Goal: Task Accomplishment & Management: Complete application form

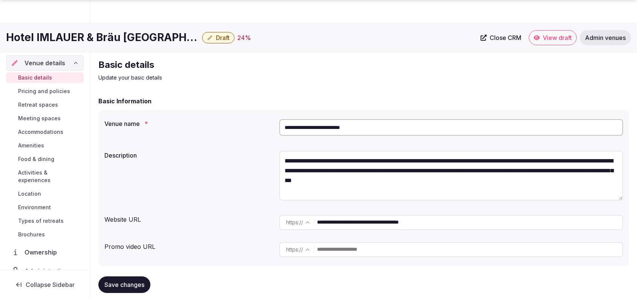
scroll to position [695, 0]
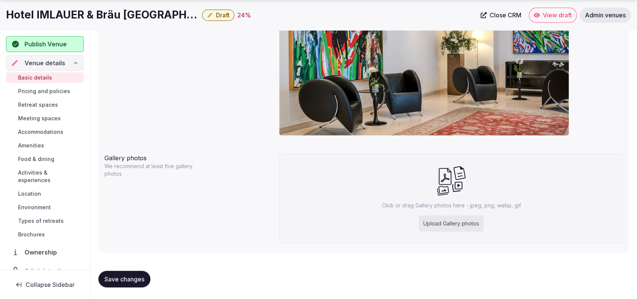
click at [451, 213] on div "Click or drag Gallery photos here - jpeg, png, webp, gif Upload Gallery photos" at bounding box center [451, 198] width 344 height 90
type input "**********"
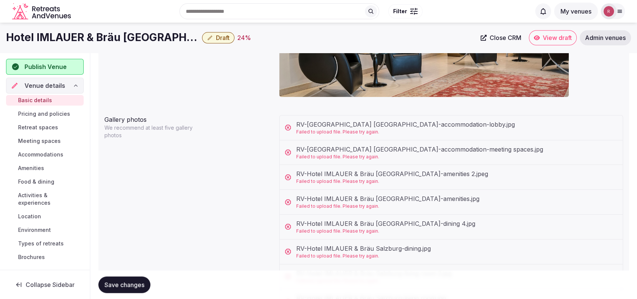
scroll to position [724, 0]
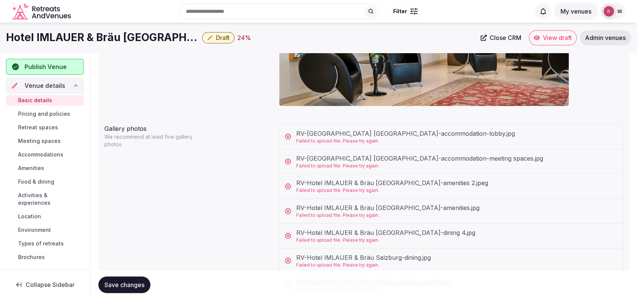
click at [287, 134] on icon at bounding box center [288, 137] width 8 height 8
click at [290, 160] on icon at bounding box center [288, 162] width 8 height 8
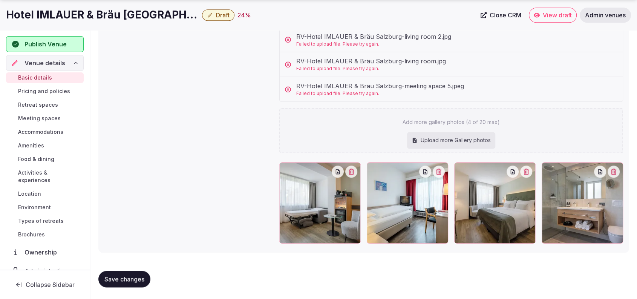
click at [139, 279] on span "Save changes" at bounding box center [124, 279] width 40 height 8
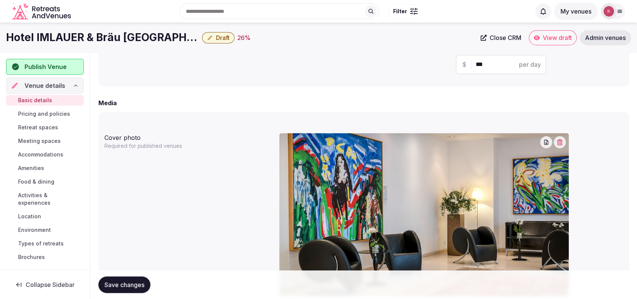
scroll to position [796, 0]
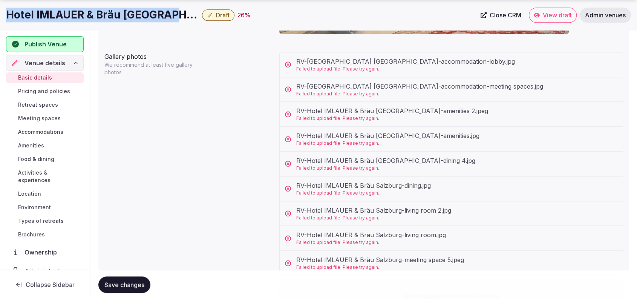
drag, startPoint x: 168, startPoint y: 15, endPoint x: 6, endPoint y: 17, distance: 162.5
click at [6, 17] on div "Hotel IMLAUER & Bräu Salzburg Draft 26 % Close CRM View draft Admin venues" at bounding box center [318, 15] width 637 height 15
copy h1 "Hotel IMLAUER & Bräu [GEOGRAPHIC_DATA]"
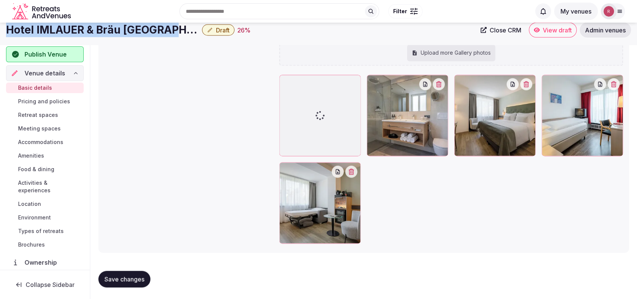
scroll to position [273, 0]
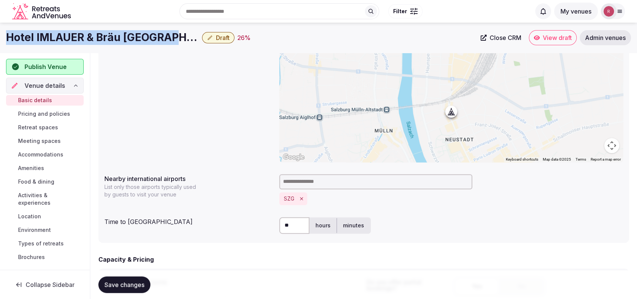
copy h1 "Hotel IMLAUER & Bräu [GEOGRAPHIC_DATA]"
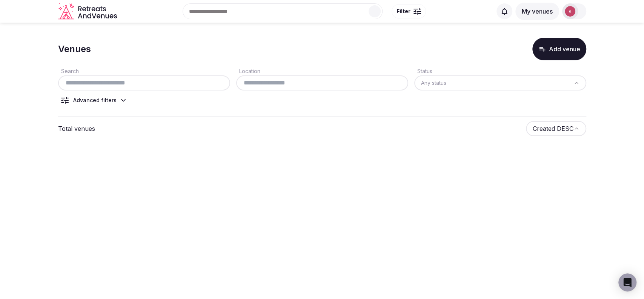
click at [566, 14] on img at bounding box center [570, 11] width 11 height 11
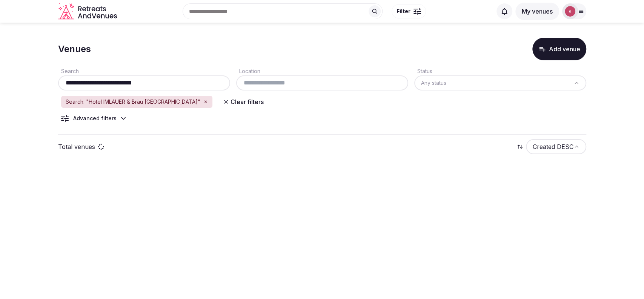
click at [158, 83] on input "**********" at bounding box center [144, 82] width 166 height 9
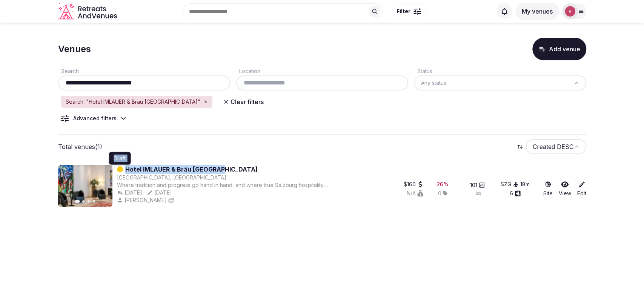
drag, startPoint x: 233, startPoint y: 164, endPoint x: 122, endPoint y: 172, distance: 111.2
click at [122, 172] on div "Previous slide Next slide Draft Draft Hotel IMLAUER & Bräu Salzburg Salzburg, A…" at bounding box center [322, 187] width 528 height 57
copy div "Hotel IMLAUER & Bräu [GEOGRAPHIC_DATA]"
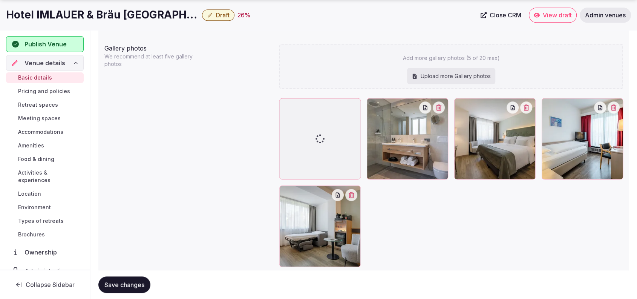
scroll to position [829, 0]
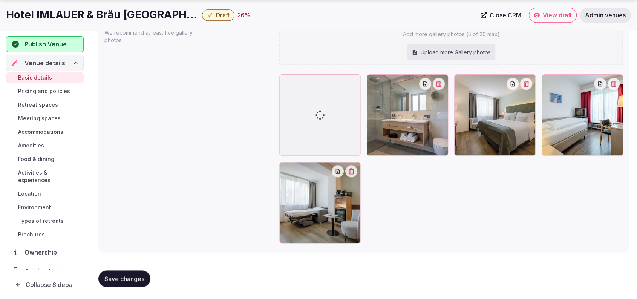
click at [471, 53] on div "Upload more Gallery photos" at bounding box center [451, 52] width 88 height 17
type input "**********"
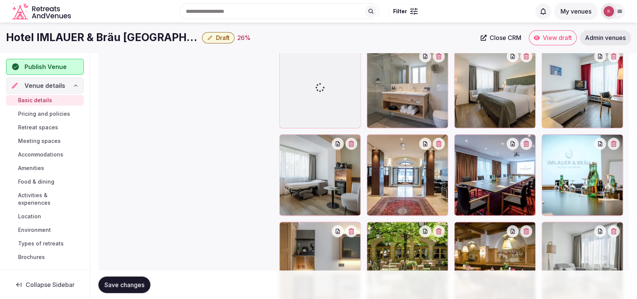
scroll to position [803, 0]
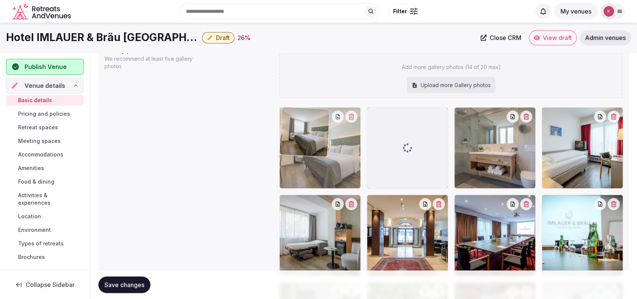
drag, startPoint x: 528, startPoint y: 173, endPoint x: 404, endPoint y: 168, distance: 124.9
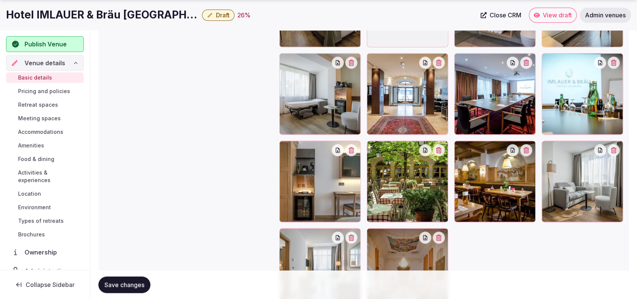
scroll to position [905, 0]
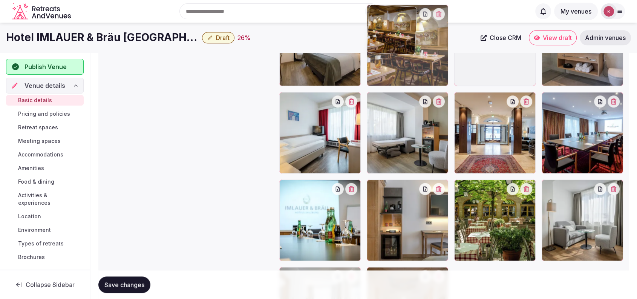
drag, startPoint x: 489, startPoint y: 218, endPoint x: 459, endPoint y: 99, distance: 122.7
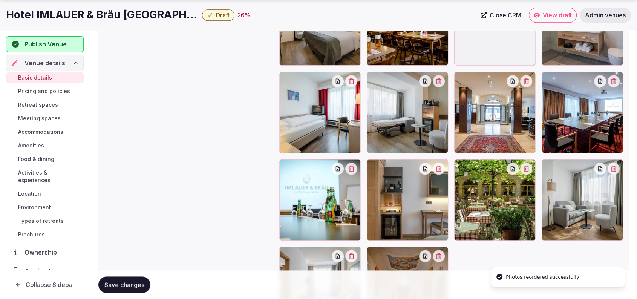
scroll to position [974, 0]
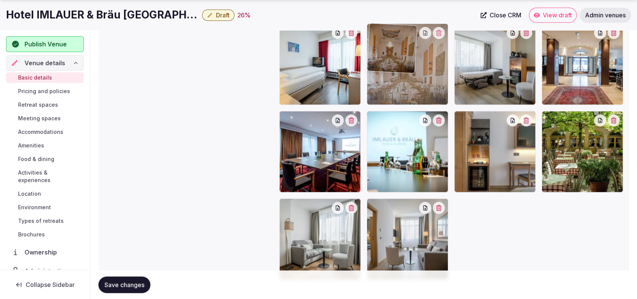
drag, startPoint x: 417, startPoint y: 235, endPoint x: 425, endPoint y: 83, distance: 151.8
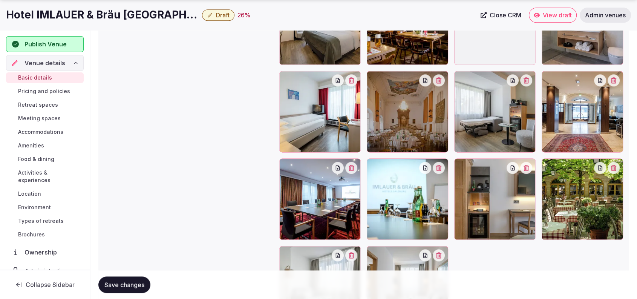
scroll to position [847, 0]
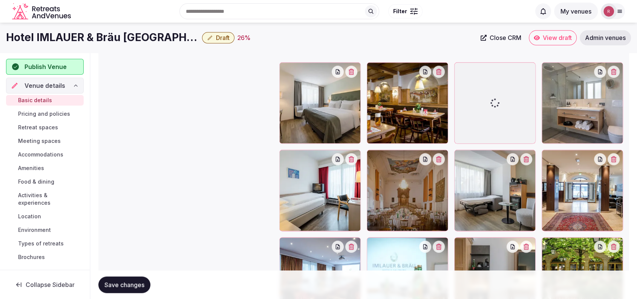
drag, startPoint x: 514, startPoint y: 112, endPoint x: 479, endPoint y: 72, distance: 52.9
click at [479, 72] on div at bounding box center [494, 102] width 81 height 81
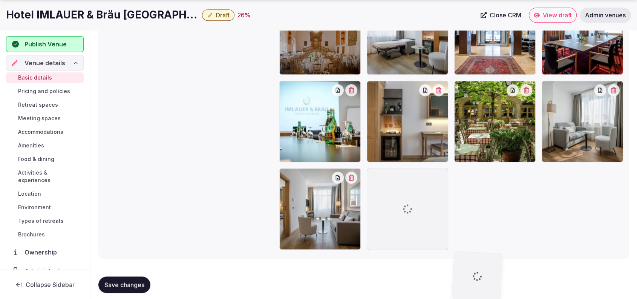
scroll to position [1010, 0]
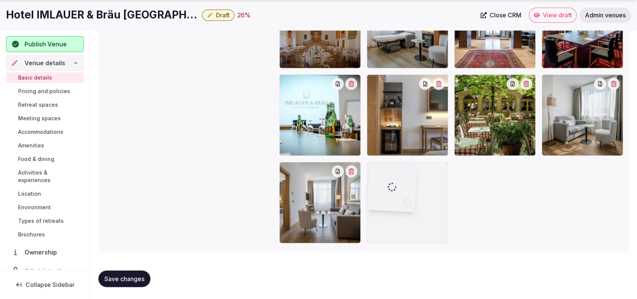
drag, startPoint x: 462, startPoint y: 69, endPoint x: 434, endPoint y: 212, distance: 145.1
drag, startPoint x: 418, startPoint y: 206, endPoint x: 417, endPoint y: 213, distance: 7.2
click at [417, 213] on div at bounding box center [407, 202] width 81 height 81
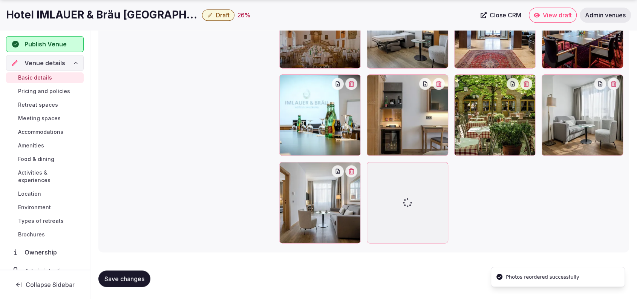
click at [417, 213] on div at bounding box center [407, 202] width 81 height 81
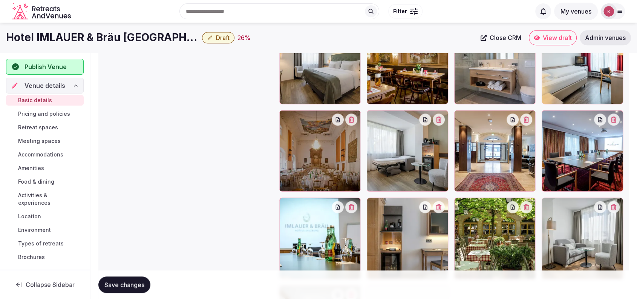
scroll to position [867, 0]
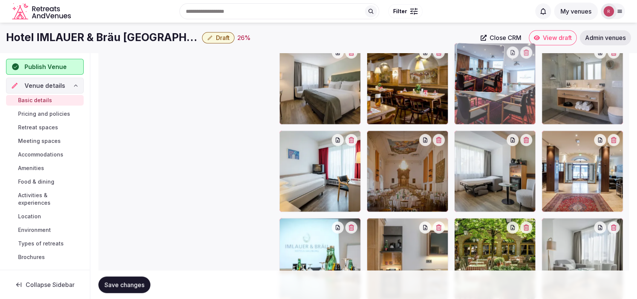
drag, startPoint x: 597, startPoint y: 194, endPoint x: 536, endPoint y: 116, distance: 99.6
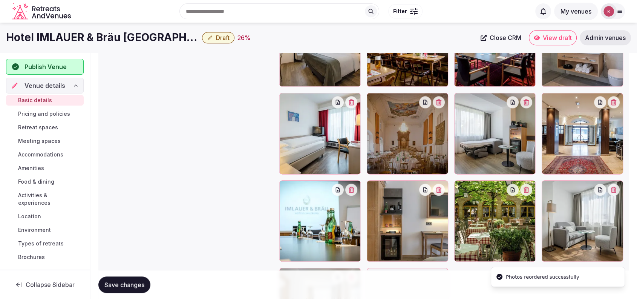
scroll to position [915, 0]
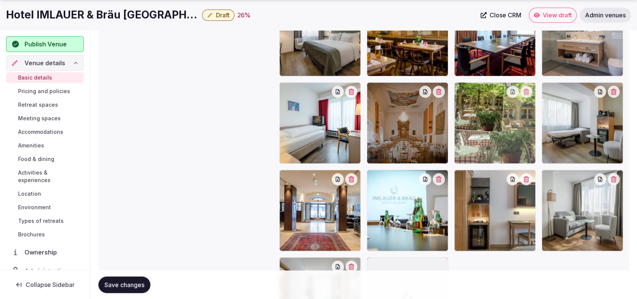
drag, startPoint x: 523, startPoint y: 212, endPoint x: 530, endPoint y: 146, distance: 66.4
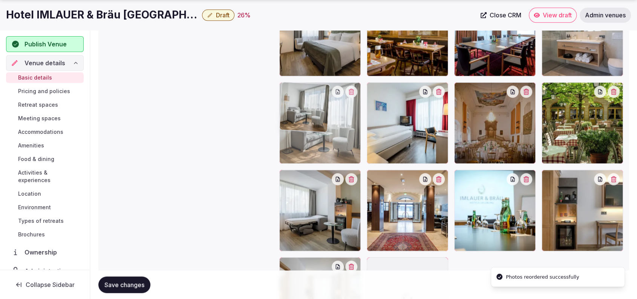
drag, startPoint x: 569, startPoint y: 206, endPoint x: 349, endPoint y: 157, distance: 225.8
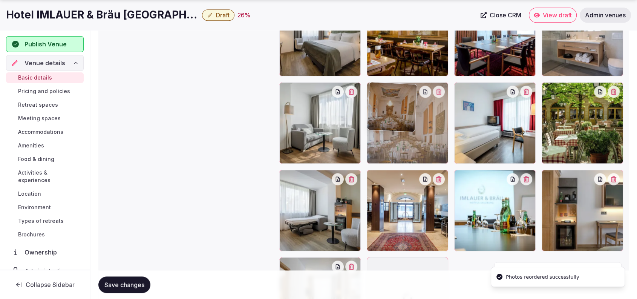
drag, startPoint x: 486, startPoint y: 135, endPoint x: 582, endPoint y: 139, distance: 95.9
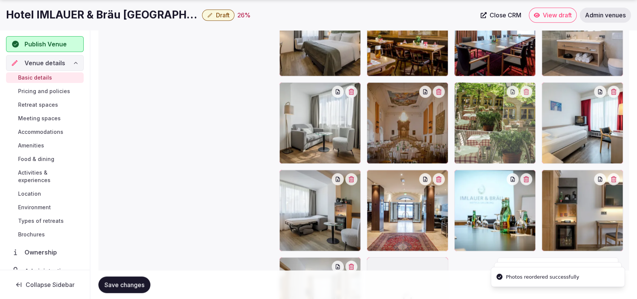
drag, startPoint x: 599, startPoint y: 137, endPoint x: 546, endPoint y: 144, distance: 53.7
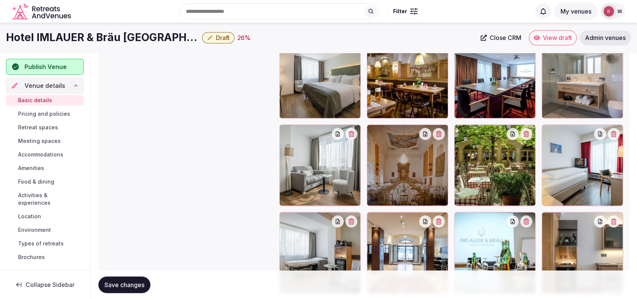
scroll to position [870, 0]
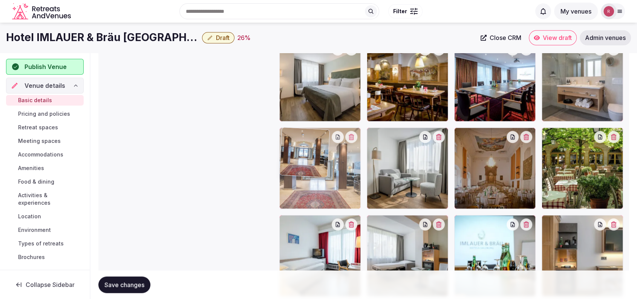
drag, startPoint x: 412, startPoint y: 242, endPoint x: 362, endPoint y: 196, distance: 67.5
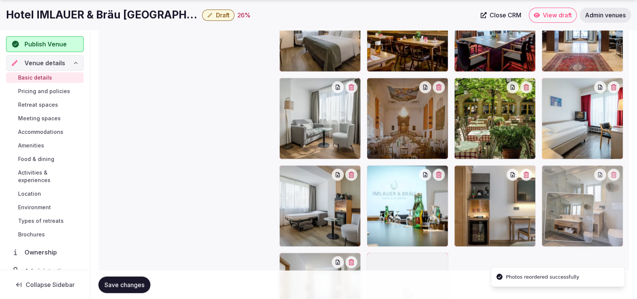
scroll to position [937, 0]
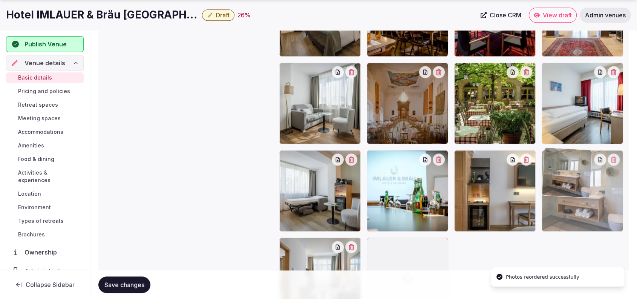
drag, startPoint x: 578, startPoint y: 131, endPoint x: 589, endPoint y: 224, distance: 94.1
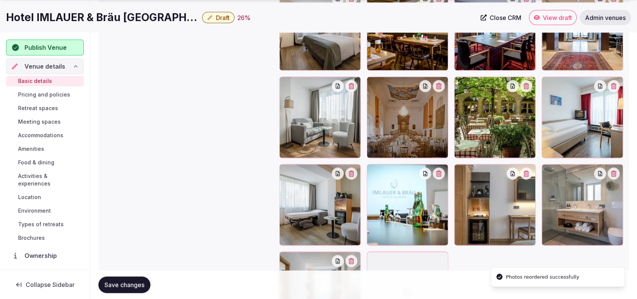
scroll to position [938, 0]
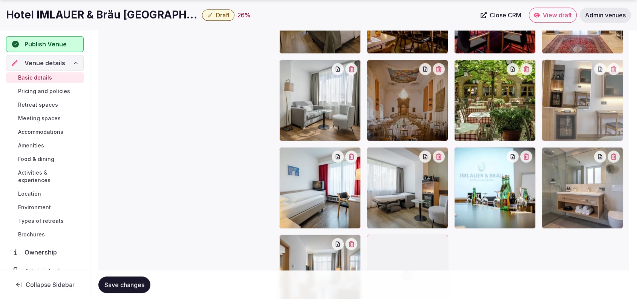
drag, startPoint x: 523, startPoint y: 207, endPoint x: 608, endPoint y: 146, distance: 104.9
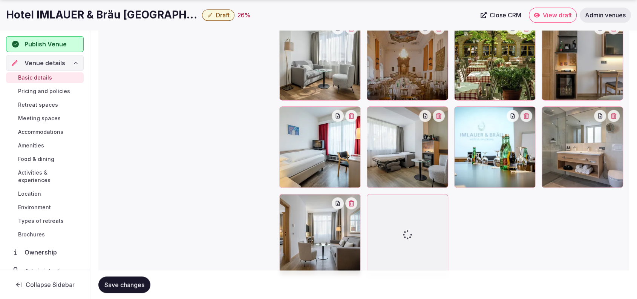
scroll to position [980, 0]
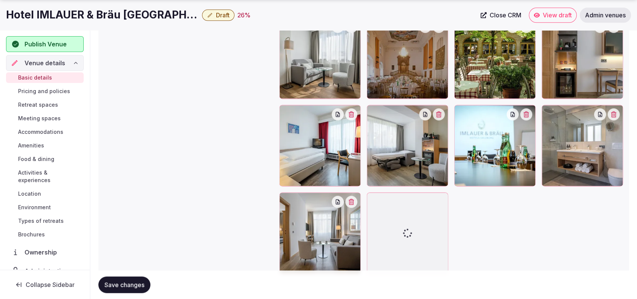
click at [195, 192] on div "Gallery photos We recommend at least five gallery photos Add more gallery photo…" at bounding box center [363, 71] width 519 height 411
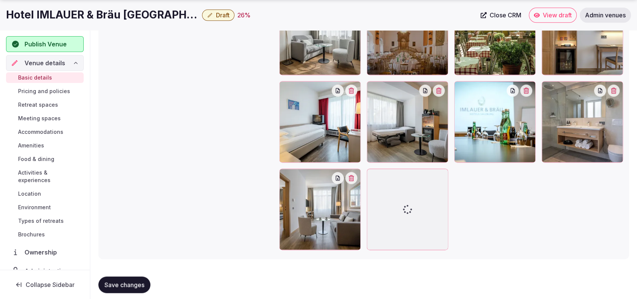
scroll to position [1010, 0]
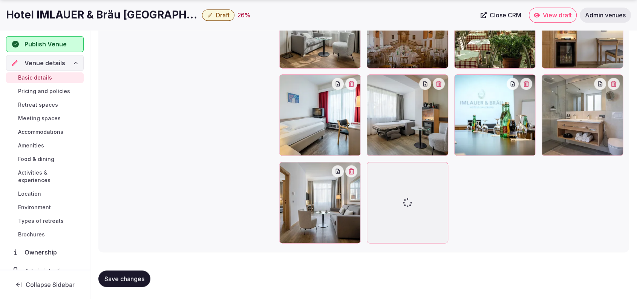
click at [201, 177] on div "Gallery photos We recommend at least five gallery photos Add more gallery photo…" at bounding box center [363, 40] width 519 height 411
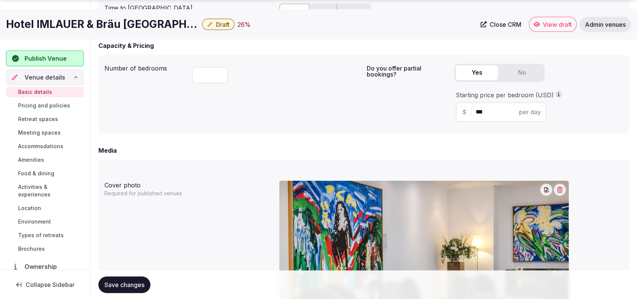
scroll to position [749, 0]
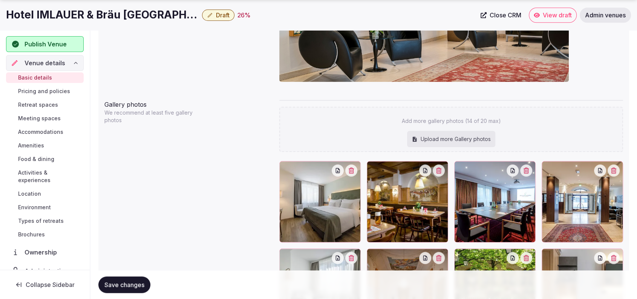
click at [124, 282] on span "Save changes" at bounding box center [124, 285] width 40 height 8
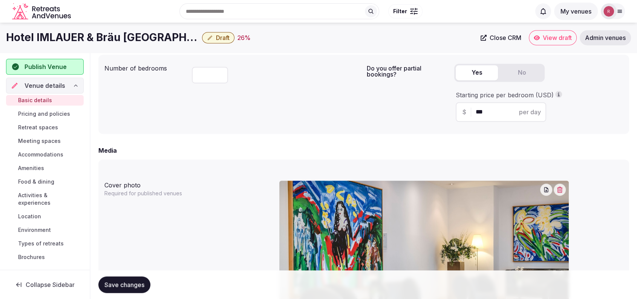
scroll to position [226, 0]
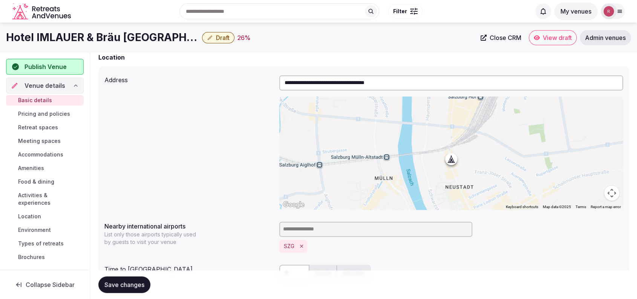
click at [41, 124] on span "Retreat spaces" at bounding box center [38, 128] width 40 height 8
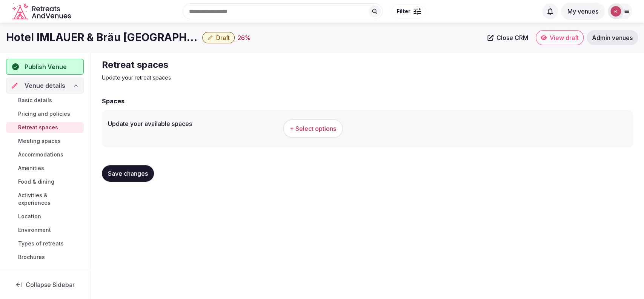
click at [315, 140] on div "+ Select options" at bounding box center [455, 128] width 344 height 25
click at [318, 132] on span "+ Select options" at bounding box center [313, 128] width 46 height 8
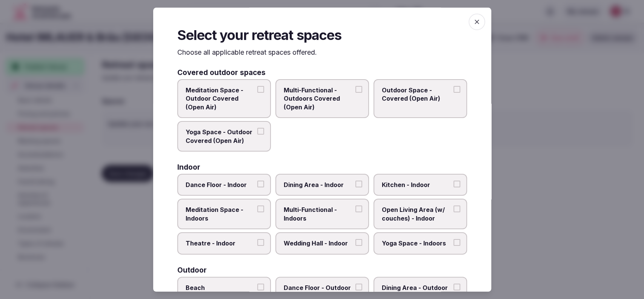
click at [330, 210] on span "Multi-Functional - Indoors" at bounding box center [318, 214] width 69 height 17
click at [355, 210] on button "Multi-Functional - Indoors" at bounding box center [358, 209] width 7 height 7
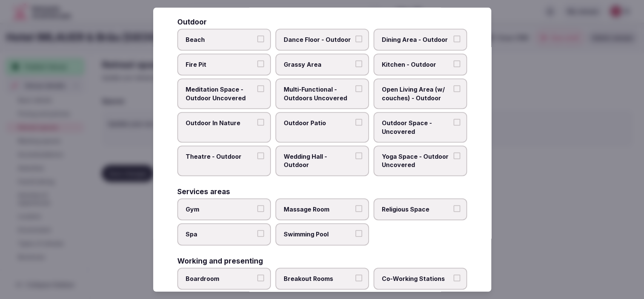
scroll to position [320, 0]
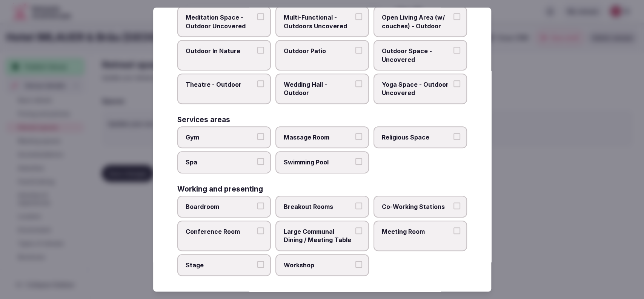
click at [399, 227] on span "Meeting Room" at bounding box center [416, 231] width 69 height 8
click at [453, 227] on button "Meeting Room" at bounding box center [456, 230] width 7 height 7
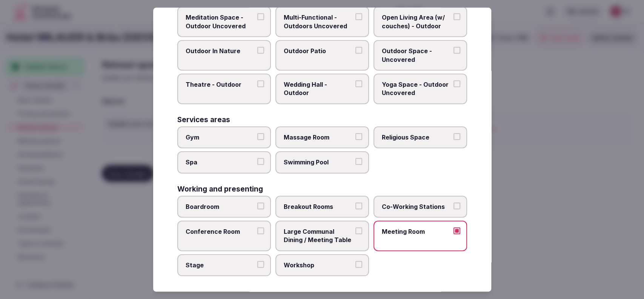
click at [320, 229] on span "Large Communal Dining / Meeting Table" at bounding box center [318, 235] width 69 height 17
click at [355, 229] on button "Large Communal Dining / Meeting Table" at bounding box center [358, 230] width 7 height 7
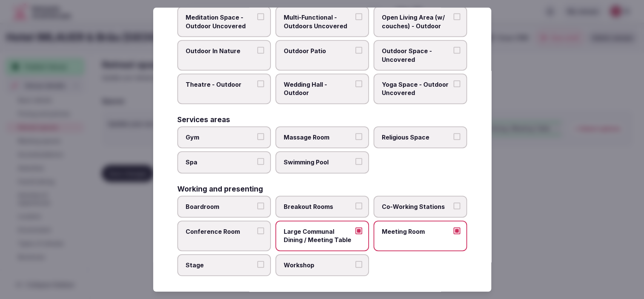
click at [241, 207] on span "Boardroom" at bounding box center [220, 207] width 69 height 8
click at [257, 207] on button "Boardroom" at bounding box center [260, 206] width 7 height 7
click at [239, 223] on label "Conference Room" at bounding box center [224, 236] width 94 height 31
click at [257, 227] on button "Conference Room" at bounding box center [260, 230] width 7 height 7
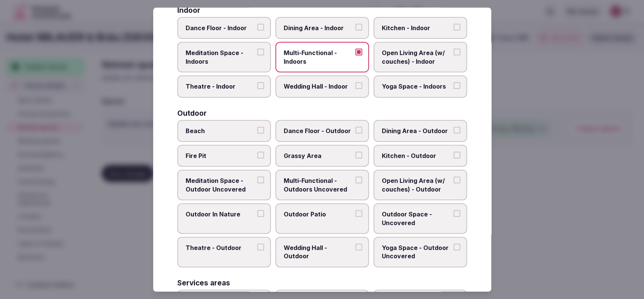
scroll to position [132, 0]
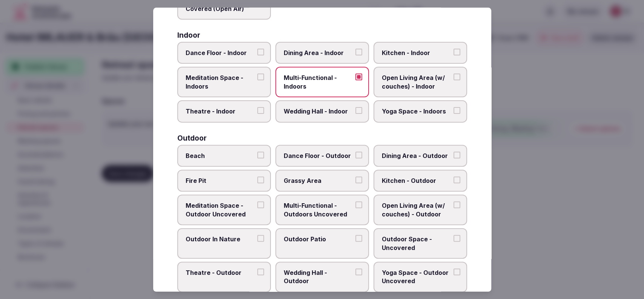
click at [383, 84] on span "Open Living Area (w/ couches) - Indoor" at bounding box center [416, 82] width 69 height 17
click at [453, 81] on button "Open Living Area (w/ couches) - Indoor" at bounding box center [456, 77] width 7 height 7
click at [311, 53] on span "Dining Area - Indoor" at bounding box center [318, 53] width 69 height 8
click at [355, 53] on button "Dining Area - Indoor" at bounding box center [358, 52] width 7 height 7
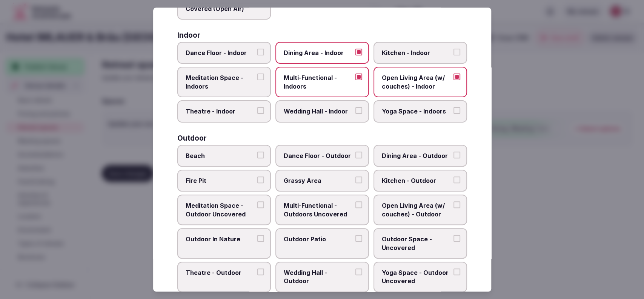
click at [431, 153] on span "Dining Area - Outdoor" at bounding box center [416, 156] width 69 height 8
click at [453, 153] on button "Dining Area - Outdoor" at bounding box center [456, 155] width 7 height 7
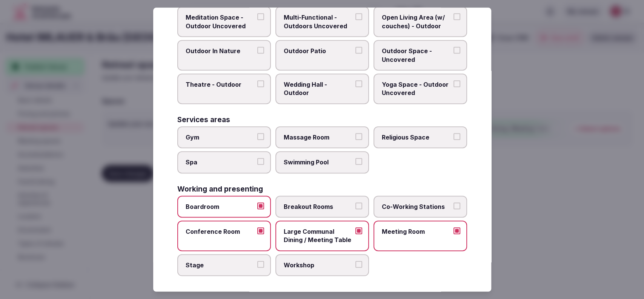
click at [328, 265] on span "Workshop" at bounding box center [318, 265] width 69 height 8
click at [355, 265] on button "Workshop" at bounding box center [358, 264] width 7 height 7
click at [516, 135] on div at bounding box center [322, 149] width 644 height 299
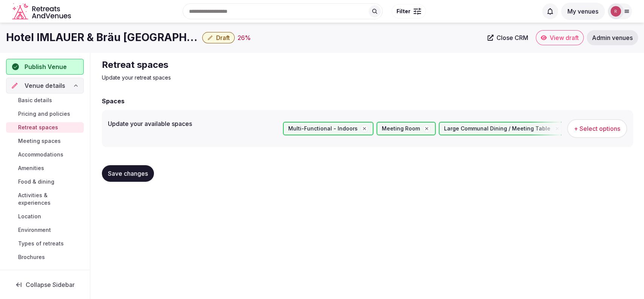
click at [120, 171] on span "Save changes" at bounding box center [128, 174] width 40 height 8
click at [48, 139] on span "Meeting spaces" at bounding box center [39, 141] width 43 height 8
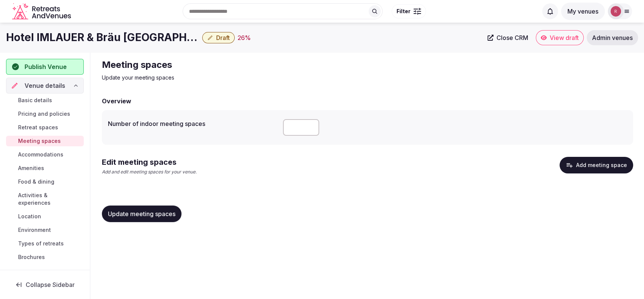
click at [607, 163] on button "Add meeting space" at bounding box center [596, 165] width 74 height 17
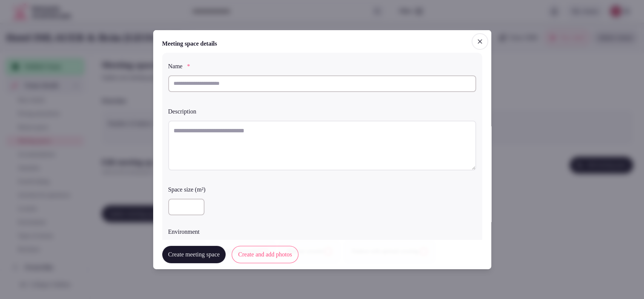
click at [175, 155] on textarea at bounding box center [322, 145] width 308 height 50
paste textarea "**********"
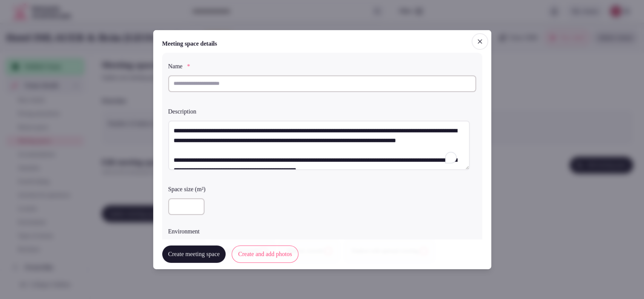
type textarea "**********"
click at [207, 84] on input "text" at bounding box center [322, 83] width 308 height 17
type input "******"
click at [187, 203] on input "number" at bounding box center [186, 206] width 36 height 17
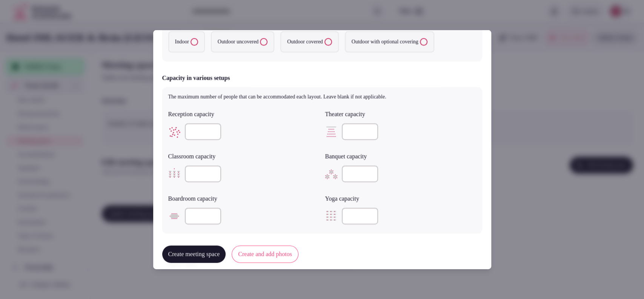
type input "**"
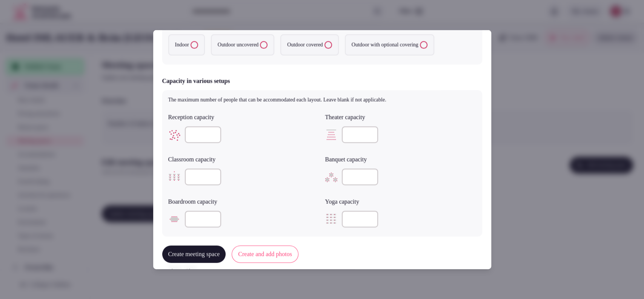
click at [198, 129] on input "number" at bounding box center [203, 134] width 36 height 17
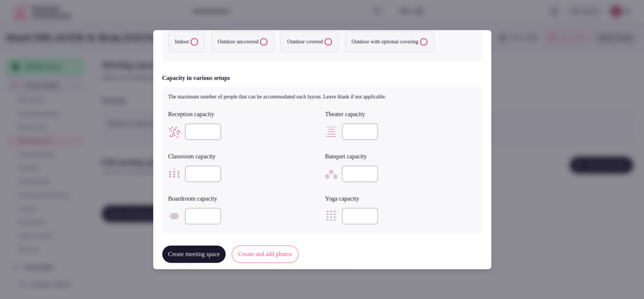
type input "***"
click at [258, 150] on div "Classroom capacity" at bounding box center [243, 154] width 151 height 11
click at [203, 45] on label "Indoor" at bounding box center [186, 41] width 37 height 21
click at [198, 45] on button "Indoor" at bounding box center [194, 42] width 8 height 8
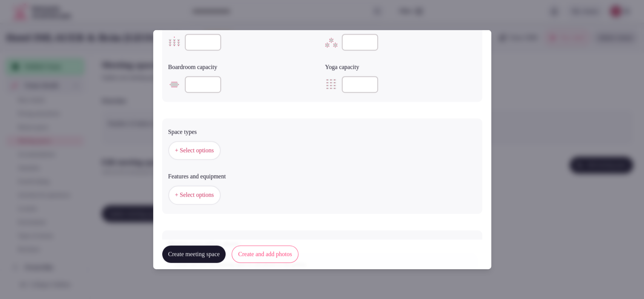
scroll to position [347, 0]
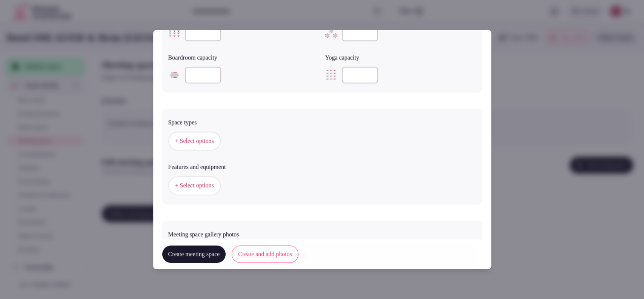
click at [217, 133] on button "+ Select options" at bounding box center [194, 141] width 52 height 19
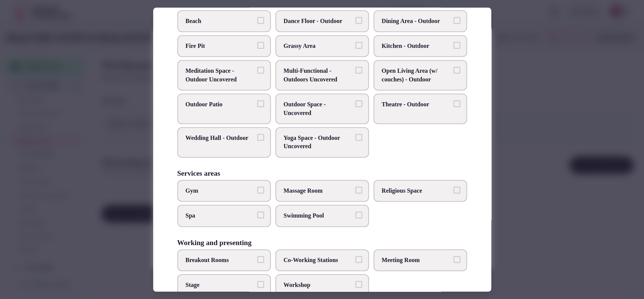
scroll to position [287, 0]
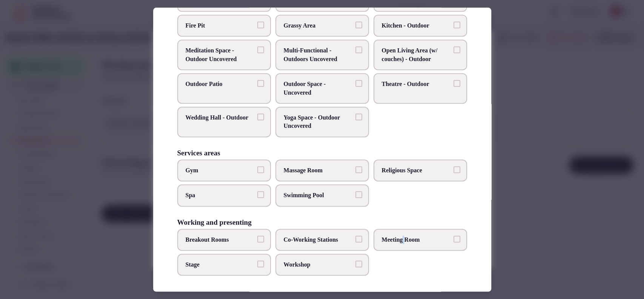
click at [402, 237] on span "Meeting Room" at bounding box center [416, 240] width 69 height 8
click at [427, 231] on label "Meeting Room" at bounding box center [420, 240] width 94 height 22
click at [453, 236] on button "Meeting Room" at bounding box center [456, 239] width 7 height 7
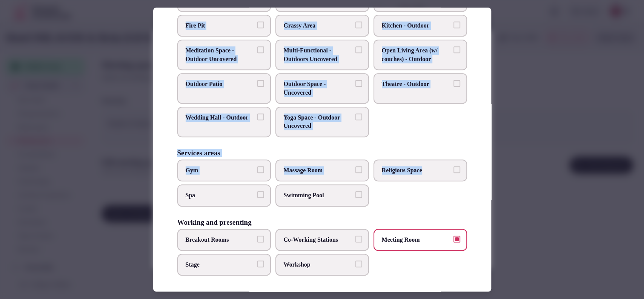
drag, startPoint x: 483, startPoint y: 186, endPoint x: 499, endPoint y: 153, distance: 36.3
click at [499, 153] on body "Search Popular Destinations Toscana, Italy Riviera Maya, Mexico Indonesia, Bali…" at bounding box center [322, 149] width 644 height 299
click at [471, 132] on div "Select space types Choose all applicable space types offered. Covered outdoor s…" at bounding box center [322, 150] width 338 height 284
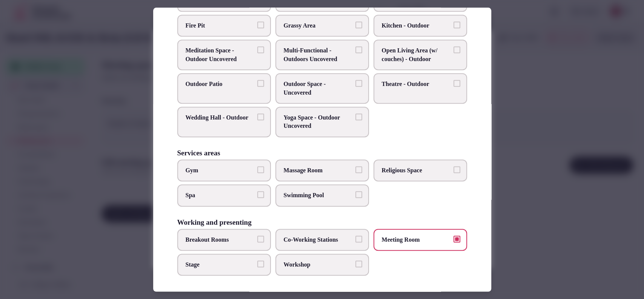
click at [340, 241] on span "Co-Working Stations" at bounding box center [318, 240] width 69 height 8
click at [355, 241] on button "Co-Working Stations" at bounding box center [358, 239] width 7 height 7
click at [519, 218] on div at bounding box center [322, 149] width 644 height 299
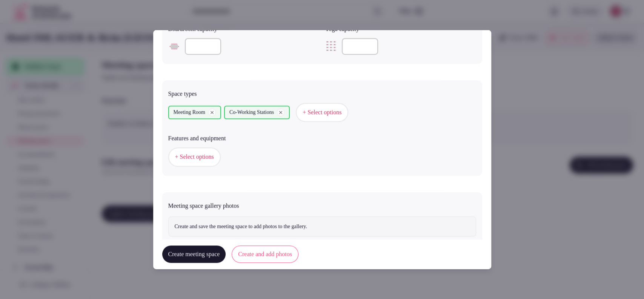
scroll to position [396, 0]
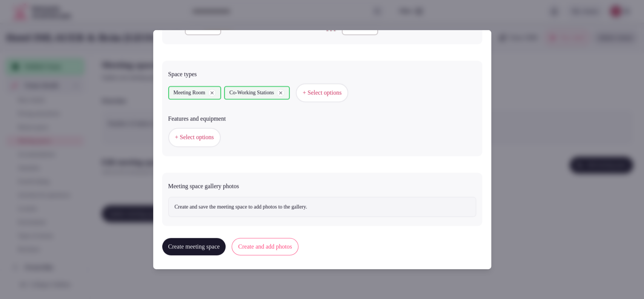
click at [187, 147] on div "+ Select options" at bounding box center [322, 137] width 308 height 25
click at [192, 140] on span "+ Select options" at bounding box center [194, 137] width 39 height 8
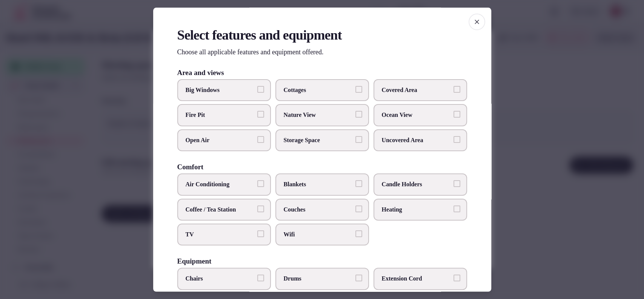
click at [196, 181] on span "Air Conditioning" at bounding box center [220, 185] width 69 height 8
click at [257, 181] on button "Air Conditioning" at bounding box center [260, 184] width 7 height 7
click at [201, 209] on span "Coffee / Tea Station" at bounding box center [220, 210] width 69 height 8
click at [257, 209] on button "Coffee / Tea Station" at bounding box center [260, 209] width 7 height 7
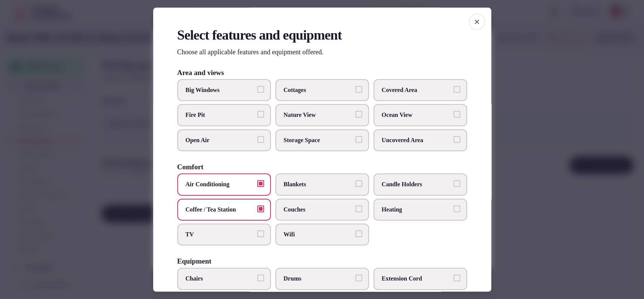
drag, startPoint x: 201, startPoint y: 227, endPoint x: 211, endPoint y: 228, distance: 9.5
click at [202, 228] on label "TV" at bounding box center [224, 235] width 94 height 22
click at [257, 230] on button "TV" at bounding box center [260, 233] width 7 height 7
click at [317, 237] on span "Wifi" at bounding box center [318, 234] width 69 height 8
click at [355, 237] on button "Wifi" at bounding box center [358, 233] width 7 height 7
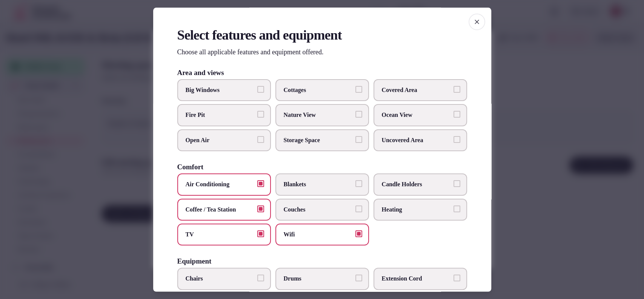
drag, startPoint x: 232, startPoint y: 89, endPoint x: 351, endPoint y: 92, distance: 118.8
click at [233, 89] on span "Big Windows" at bounding box center [220, 90] width 69 height 8
click at [257, 89] on button "Big Windows" at bounding box center [260, 89] width 7 height 7
click at [413, 96] on label "Covered Area" at bounding box center [420, 90] width 94 height 22
click at [453, 93] on button "Covered Area" at bounding box center [456, 89] width 7 height 7
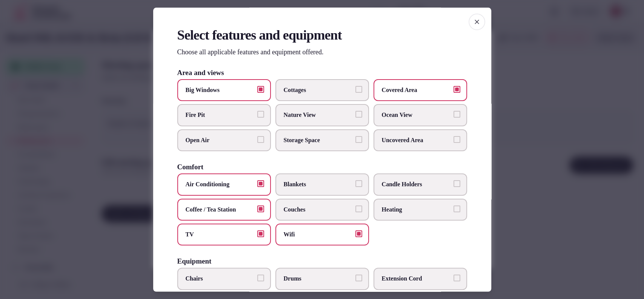
scroll to position [233, 0]
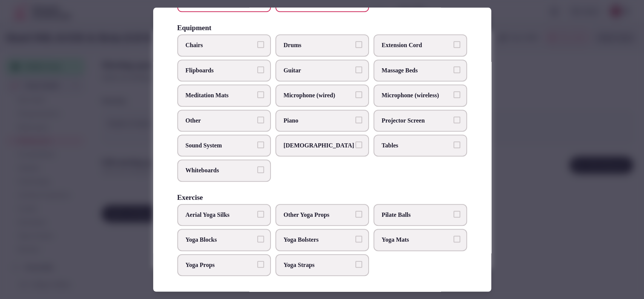
click at [201, 144] on span "Sound System" at bounding box center [220, 145] width 69 height 8
click at [257, 144] on button "Sound System" at bounding box center [260, 144] width 7 height 7
click at [227, 49] on label "Chairs" at bounding box center [224, 46] width 94 height 22
click at [257, 48] on button "Chairs" at bounding box center [260, 44] width 7 height 7
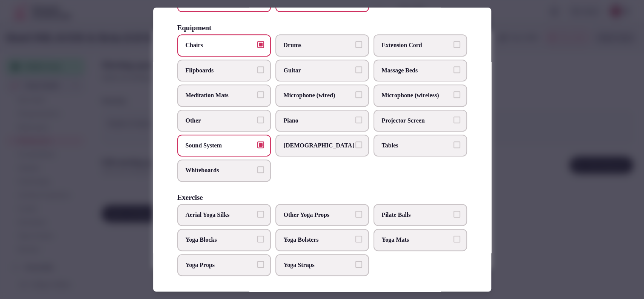
drag, startPoint x: 355, startPoint y: 100, endPoint x: 383, endPoint y: 94, distance: 28.3
click at [362, 99] on label "Microphone (wired)" at bounding box center [322, 96] width 94 height 22
click at [362, 98] on button "Microphone (wired)" at bounding box center [358, 95] width 7 height 7
click at [400, 92] on span "Microphone (wireless)" at bounding box center [416, 96] width 69 height 8
click at [453, 92] on button "Microphone (wireless)" at bounding box center [456, 95] width 7 height 7
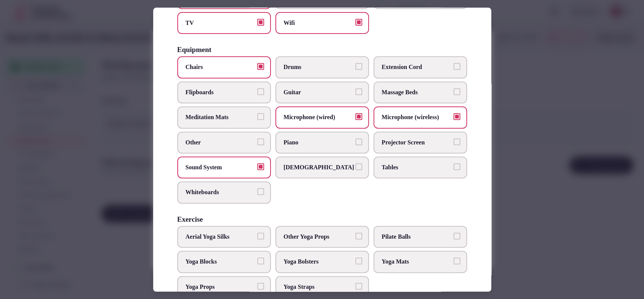
scroll to position [210, 0]
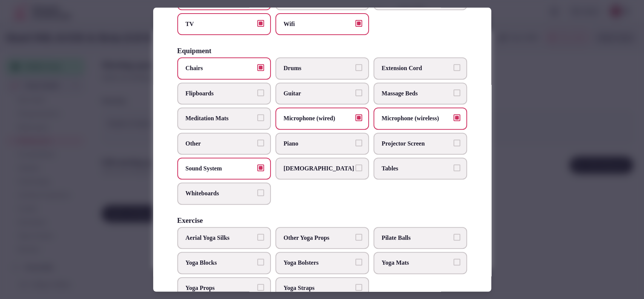
click at [447, 172] on label "Tables" at bounding box center [420, 169] width 94 height 22
click at [453, 171] on button "Tables" at bounding box center [456, 167] width 7 height 7
click at [444, 141] on span "Projector Screen" at bounding box center [416, 144] width 69 height 8
click at [453, 141] on button "Projector Screen" at bounding box center [456, 143] width 7 height 7
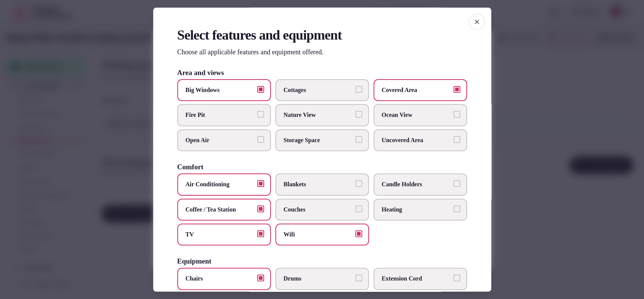
scroll to position [233, 0]
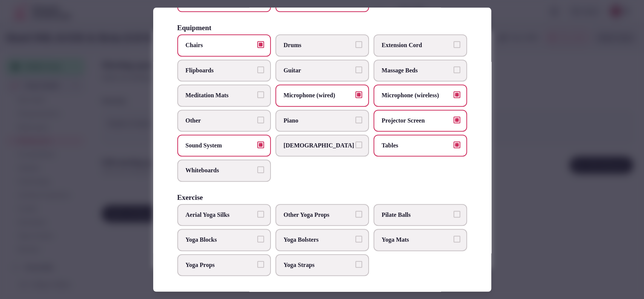
click at [519, 137] on div at bounding box center [322, 149] width 644 height 299
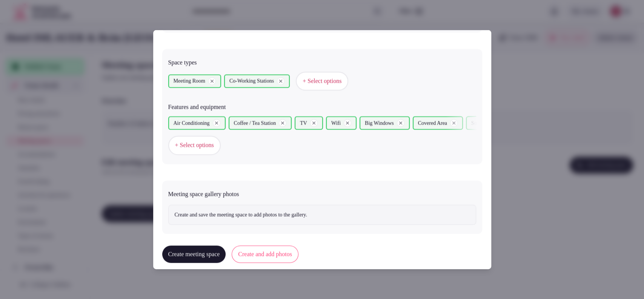
scroll to position [415, 0]
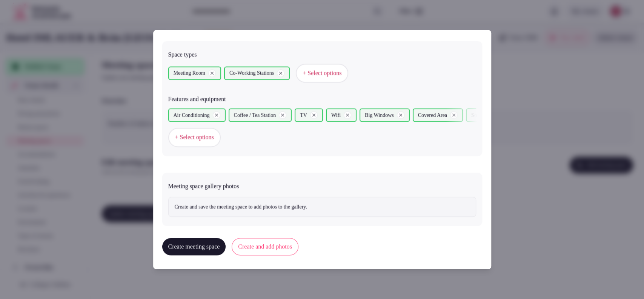
click at [273, 241] on button "Create and add photos" at bounding box center [265, 246] width 67 height 17
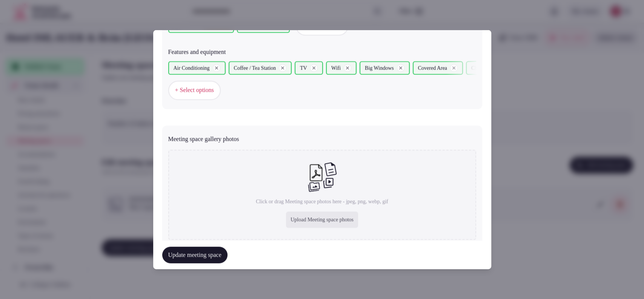
scroll to position [488, 0]
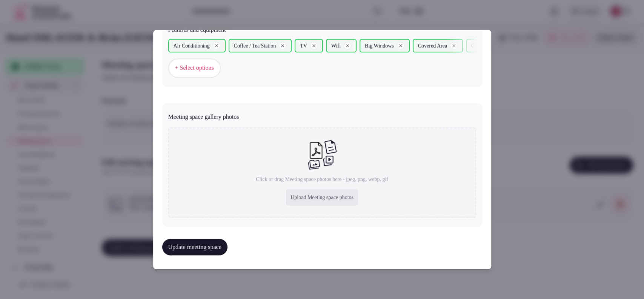
click at [328, 198] on div "Upload Meeting space photos" at bounding box center [322, 197] width 72 height 17
click at [201, 69] on span "+ Select options" at bounding box center [194, 68] width 39 height 8
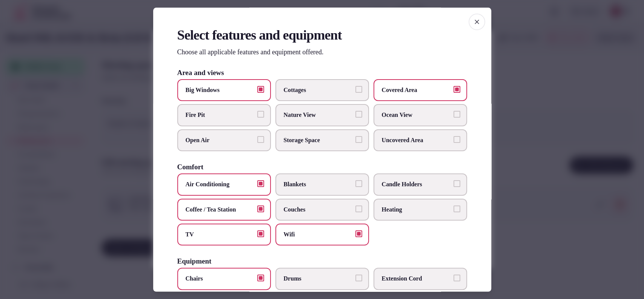
scroll to position [233, 0]
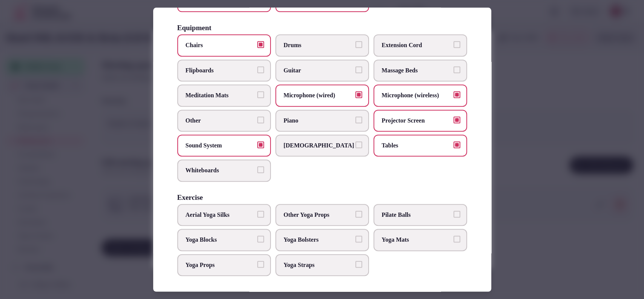
click at [234, 71] on span "Flipboards" at bounding box center [220, 70] width 69 height 8
click at [257, 71] on button "Flipboards" at bounding box center [260, 69] width 7 height 7
click at [529, 150] on div at bounding box center [322, 149] width 644 height 299
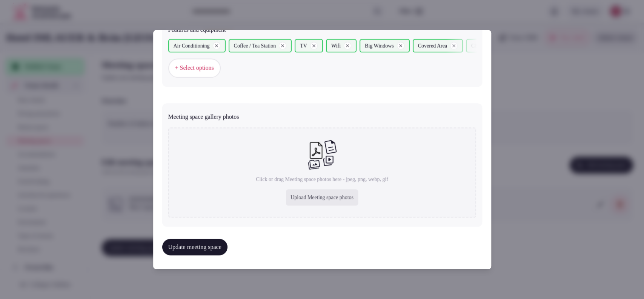
click at [324, 196] on div "Upload Meeting space photos" at bounding box center [322, 197] width 72 height 17
type input "**********"
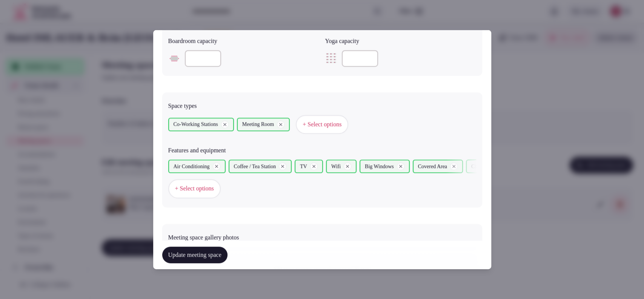
scroll to position [419, 0]
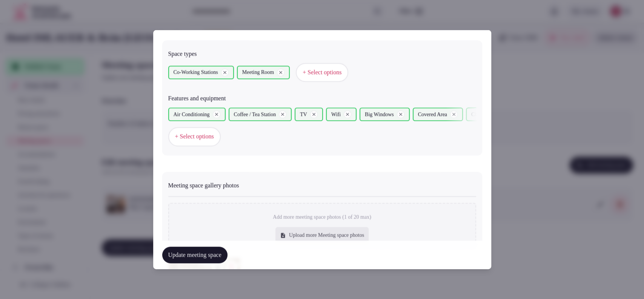
click at [202, 255] on button "Update meeting space" at bounding box center [194, 255] width 65 height 17
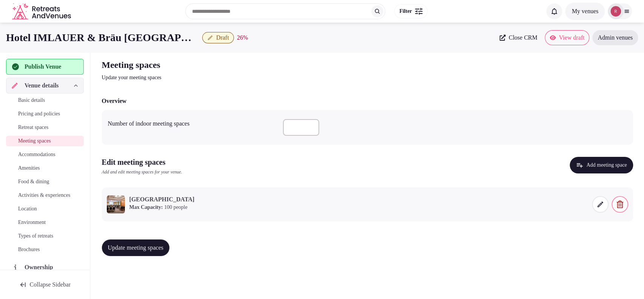
click at [123, 244] on span "Update meeting spaces" at bounding box center [136, 248] width 56 height 8
click at [38, 153] on span "Accommodations" at bounding box center [36, 155] width 37 height 8
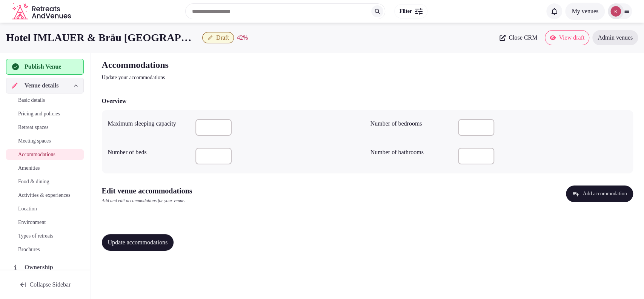
click at [575, 191] on button "Add accommodation" at bounding box center [599, 194] width 67 height 17
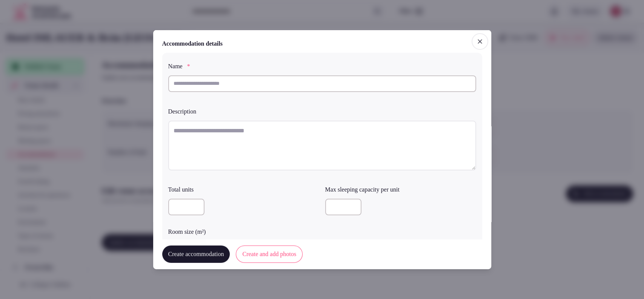
click at [256, 84] on input "text" at bounding box center [322, 83] width 308 height 17
type input "**********"
click at [187, 210] on input "number" at bounding box center [186, 206] width 36 height 17
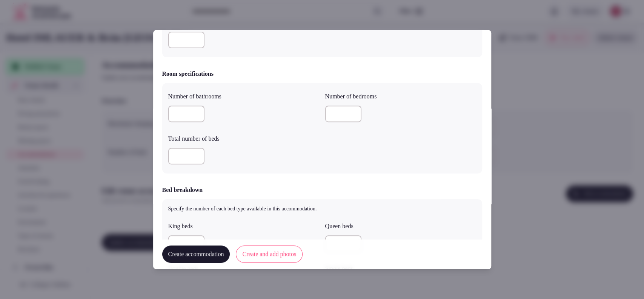
click at [184, 31] on input "number" at bounding box center [186, 39] width 36 height 17
type input "**"
click at [264, 151] on div at bounding box center [243, 155] width 151 height 17
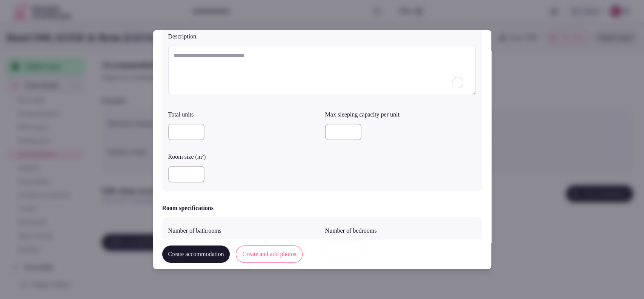
scroll to position [72, 0]
click at [330, 135] on input "number" at bounding box center [343, 131] width 36 height 17
type input "*"
click at [280, 176] on div "**" at bounding box center [243, 177] width 151 height 17
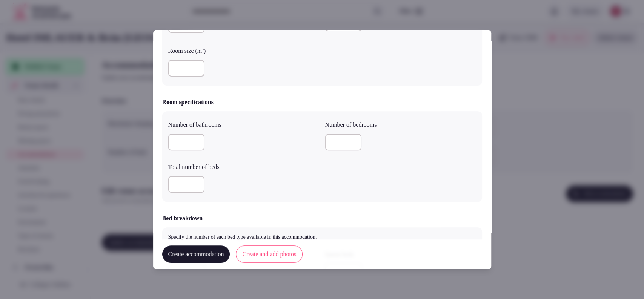
scroll to position [161, 0]
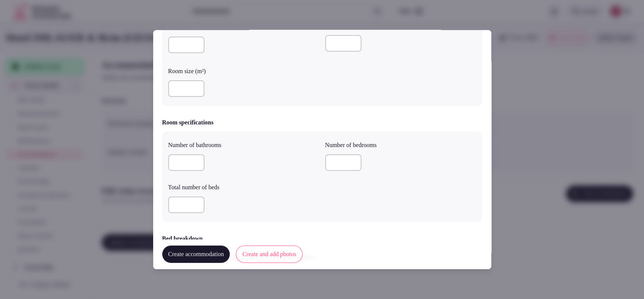
click at [347, 168] on input "number" at bounding box center [343, 162] width 36 height 17
type input "*"
click at [183, 157] on input "number" at bounding box center [186, 162] width 36 height 17
type input "*"
click at [169, 208] on input "number" at bounding box center [186, 204] width 36 height 17
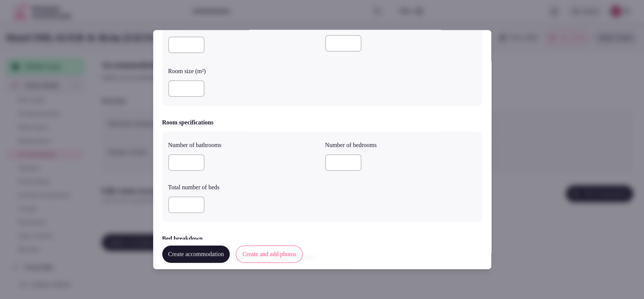
type input "*"
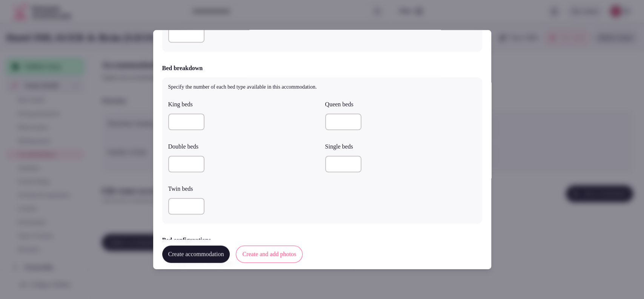
scroll to position [339, 0]
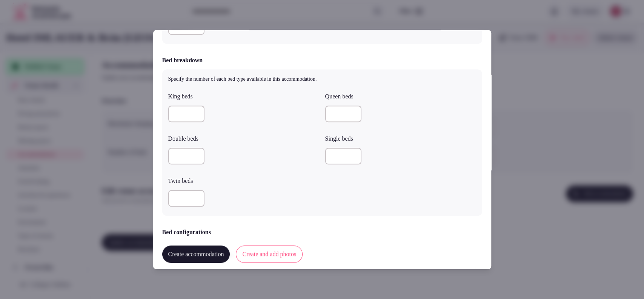
click at [190, 154] on input "number" at bounding box center [186, 155] width 36 height 17
type input "*"
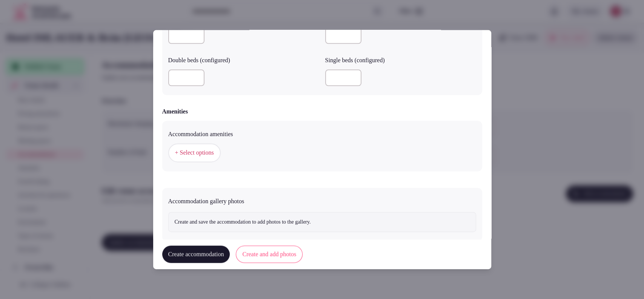
scroll to position [657, 0]
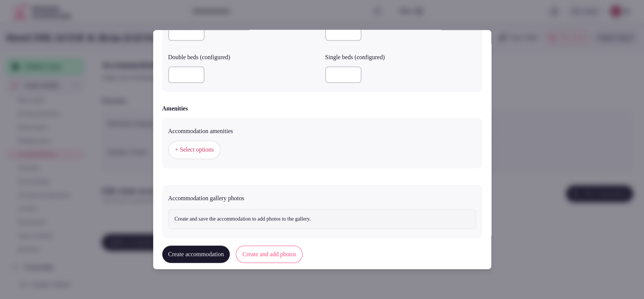
click at [208, 144] on button "+ Select options" at bounding box center [194, 149] width 52 height 19
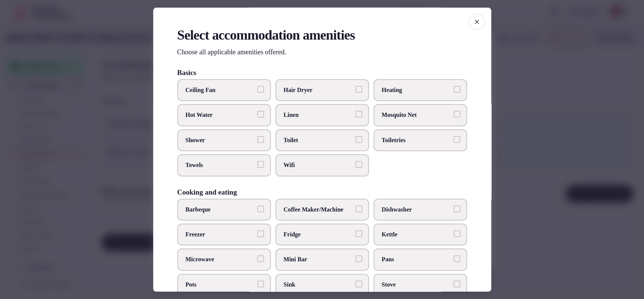
click at [338, 93] on span "Hair Dryer" at bounding box center [318, 90] width 69 height 8
click at [355, 93] on button "Hair Dryer" at bounding box center [358, 89] width 7 height 7
click at [326, 123] on label "Linen" at bounding box center [322, 115] width 94 height 22
click at [355, 118] on button "Linen" at bounding box center [358, 114] width 7 height 7
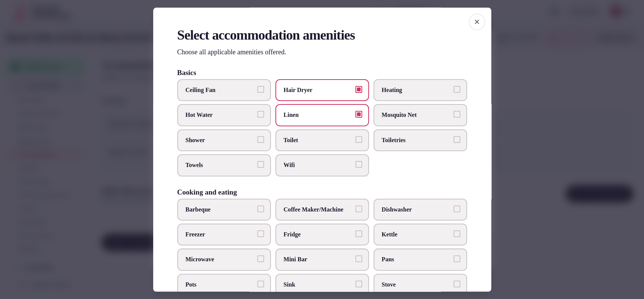
click at [322, 144] on label "Toilet" at bounding box center [322, 140] width 94 height 22
click at [355, 143] on button "Toilet" at bounding box center [358, 139] width 7 height 7
click at [319, 161] on span "Wifi" at bounding box center [318, 165] width 69 height 8
click at [355, 161] on button "Wifi" at bounding box center [358, 164] width 7 height 7
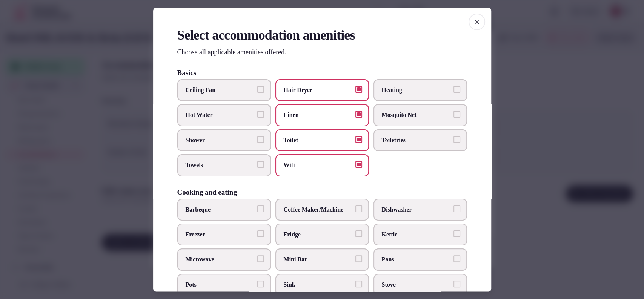
click at [403, 135] on label "Toiletries" at bounding box center [420, 140] width 94 height 22
click at [453, 136] on button "Toiletries" at bounding box center [456, 139] width 7 height 7
click at [246, 173] on label "Towels" at bounding box center [224, 166] width 94 height 22
click at [257, 168] on button "Towels" at bounding box center [260, 164] width 7 height 7
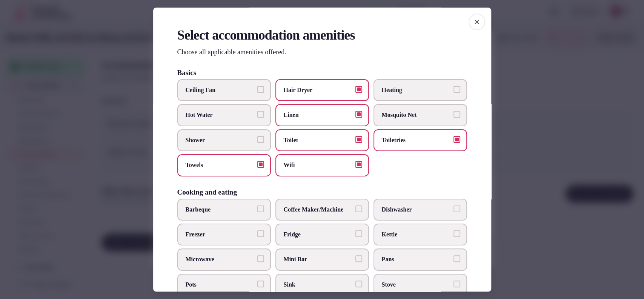
click at [231, 142] on span "Shower" at bounding box center [220, 140] width 69 height 8
click at [257, 142] on button "Shower" at bounding box center [260, 139] width 7 height 7
click at [303, 253] on label "Mini Bar" at bounding box center [322, 260] width 94 height 22
click at [355, 256] on button "Mini Bar" at bounding box center [358, 259] width 7 height 7
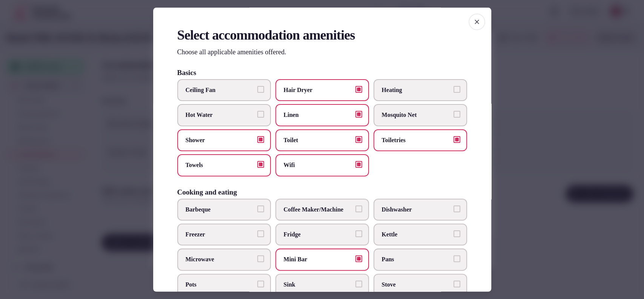
click at [311, 217] on label "Coffee Maker/Machine" at bounding box center [322, 210] width 94 height 22
click at [355, 212] on button "Coffee Maker/Machine" at bounding box center [358, 209] width 7 height 7
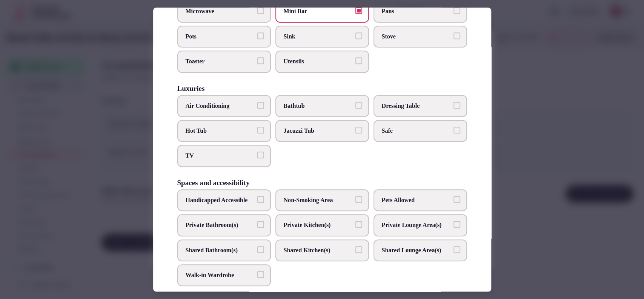
click at [243, 152] on span "TV" at bounding box center [220, 156] width 69 height 8
click at [257, 152] on button "TV" at bounding box center [260, 155] width 7 height 7
click at [252, 111] on label "Air Conditioning" at bounding box center [224, 106] width 94 height 22
click at [257, 109] on button "Air Conditioning" at bounding box center [260, 105] width 7 height 7
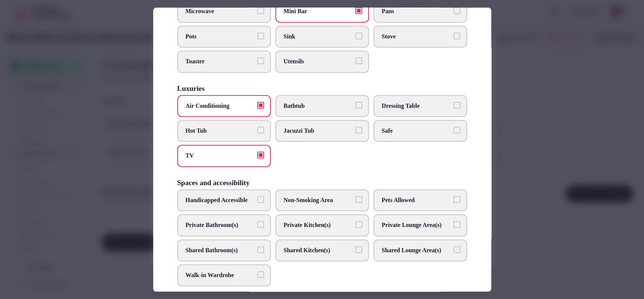
scroll to position [378, 0]
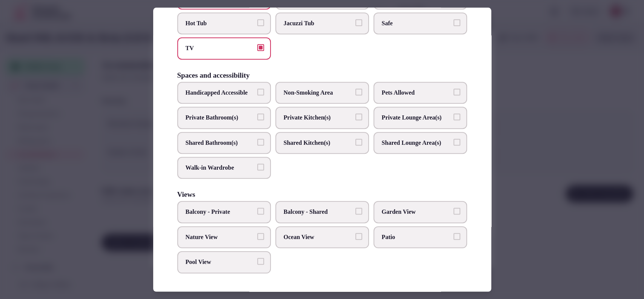
click at [242, 114] on span "Private Bathroom(s)" at bounding box center [220, 118] width 69 height 8
click at [257, 114] on button "Private Bathroom(s)" at bounding box center [260, 117] width 7 height 7
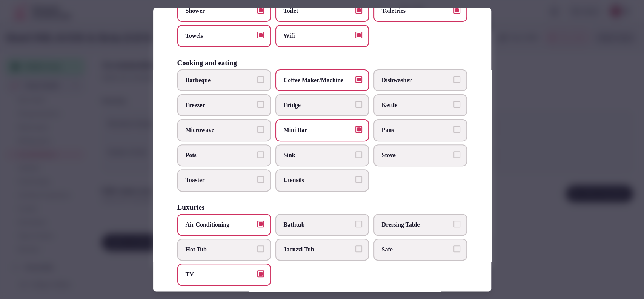
scroll to position [0, 0]
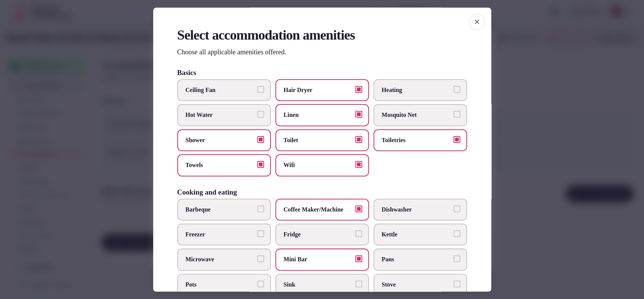
click at [382, 238] on span "Kettle" at bounding box center [416, 234] width 69 height 8
click at [453, 237] on button "Kettle" at bounding box center [456, 233] width 7 height 7
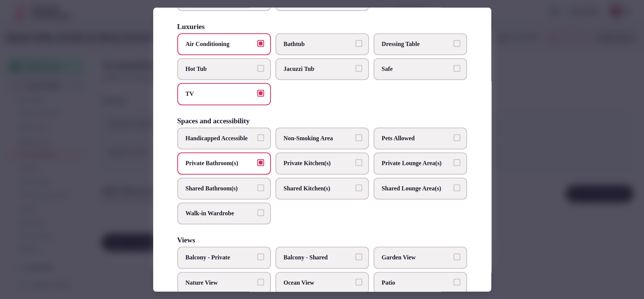
scroll to position [378, 0]
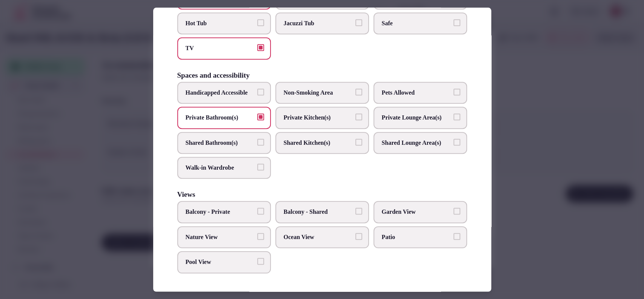
click at [507, 172] on div at bounding box center [322, 149] width 644 height 299
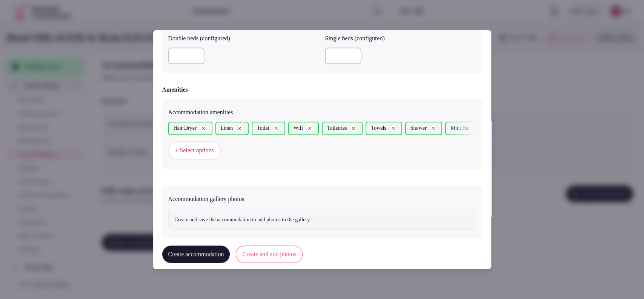
scroll to position [688, 0]
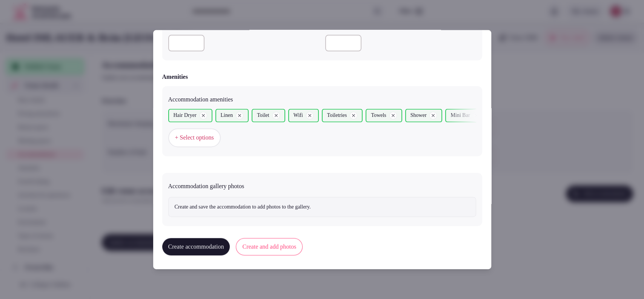
click at [269, 238] on button "Create and add photos" at bounding box center [269, 246] width 67 height 17
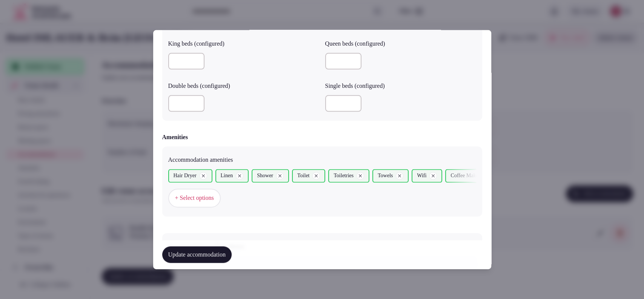
scroll to position [758, 0]
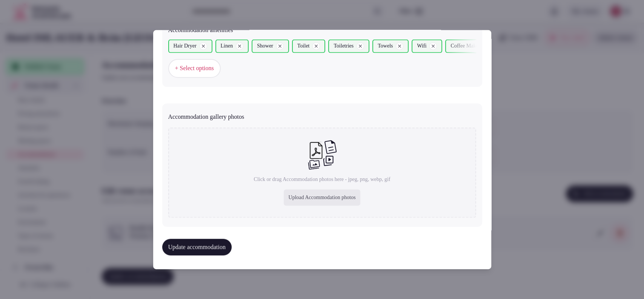
click at [307, 190] on div "Upload Accommodation photos" at bounding box center [322, 198] width 76 height 17
click at [289, 196] on div "Upload Accommodation photos" at bounding box center [322, 198] width 76 height 17
type input "**********"
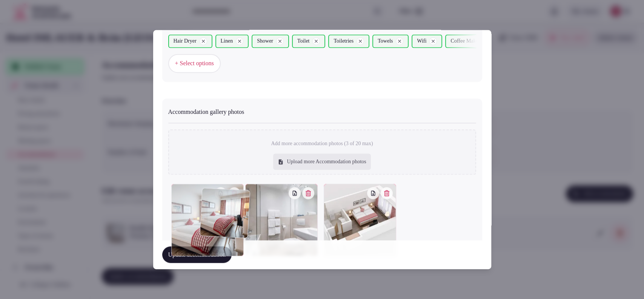
scroll to position [784, 0]
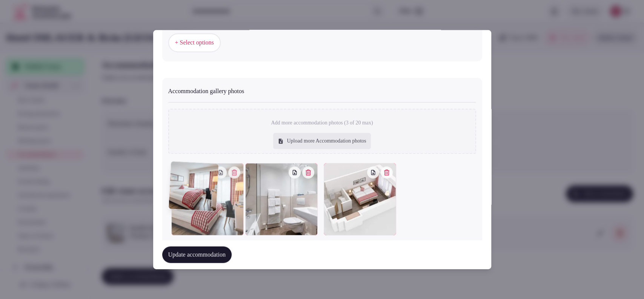
drag, startPoint x: 354, startPoint y: 226, endPoint x: 231, endPoint y: 229, distance: 123.3
click at [231, 229] on div at bounding box center [207, 199] width 72 height 72
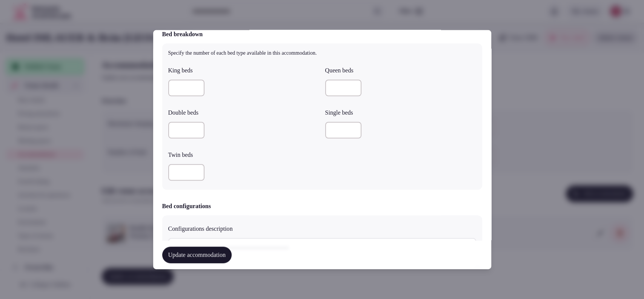
scroll to position [574, 0]
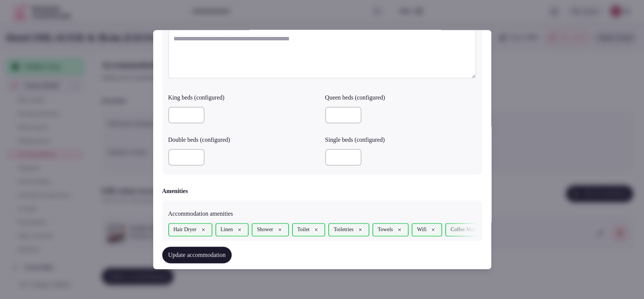
click at [240, 64] on textarea at bounding box center [322, 53] width 308 height 50
paste textarea "**********"
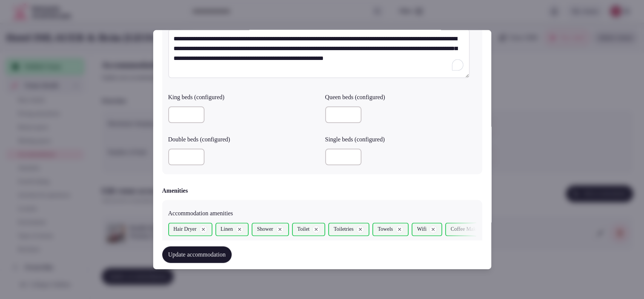
type textarea "**********"
click at [187, 155] on input "number" at bounding box center [186, 157] width 36 height 17
click at [239, 137] on label "Double beds (configured)" at bounding box center [243, 140] width 151 height 6
type input "*"
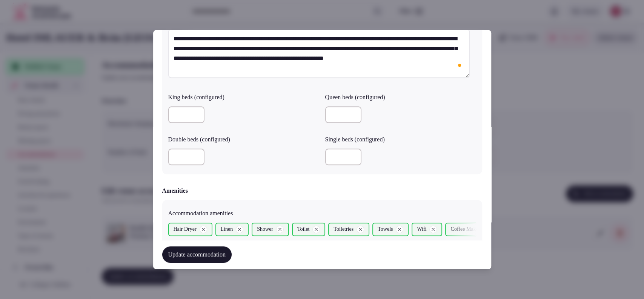
click at [195, 153] on input "*" at bounding box center [186, 157] width 36 height 17
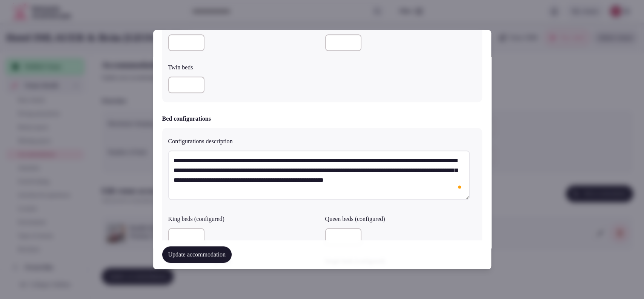
scroll to position [454, 0]
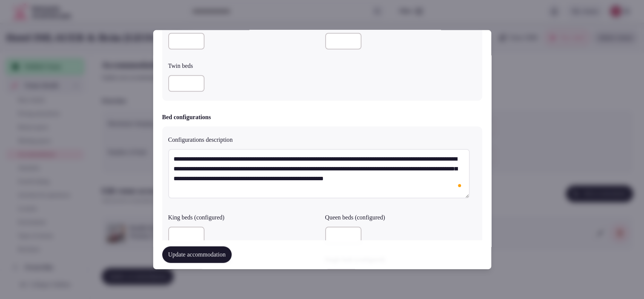
click at [373, 158] on textarea "**********" at bounding box center [318, 174] width 301 height 50
click at [368, 160] on textarea "**********" at bounding box center [318, 174] width 301 height 50
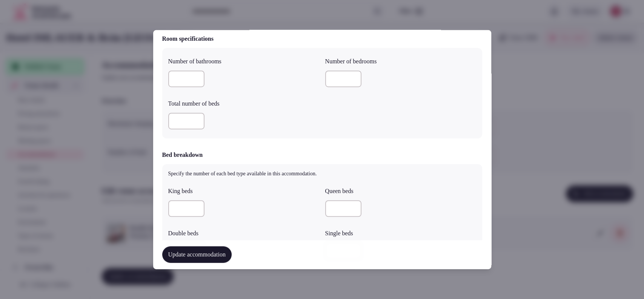
scroll to position [35, 0]
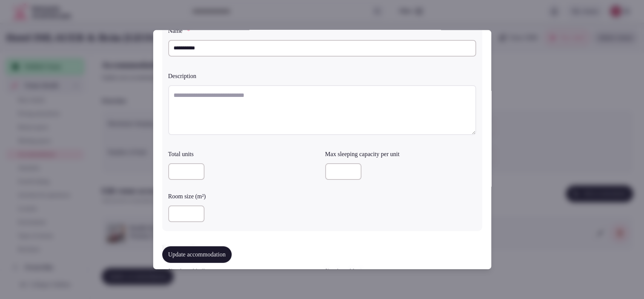
click at [291, 121] on textarea at bounding box center [322, 110] width 308 height 50
paste textarea "**********"
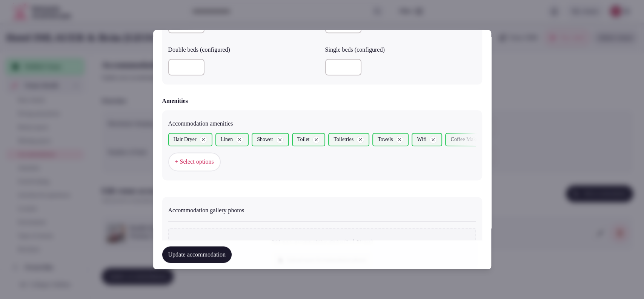
scroll to position [800, 0]
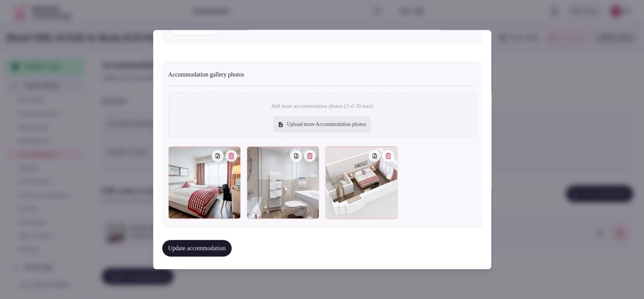
type textarea "**********"
click at [221, 246] on button "Update accommodation" at bounding box center [196, 248] width 69 height 17
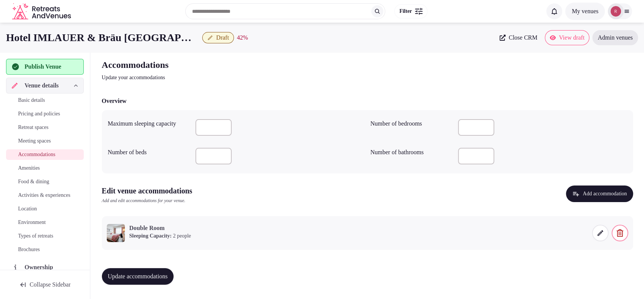
click at [166, 271] on button "Update accommodations" at bounding box center [138, 276] width 72 height 17
click at [24, 169] on span "Amenities" at bounding box center [29, 168] width 22 height 8
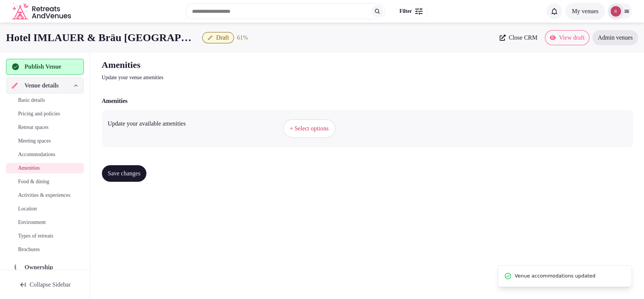
click at [319, 129] on span "+ Select options" at bounding box center [309, 128] width 39 height 8
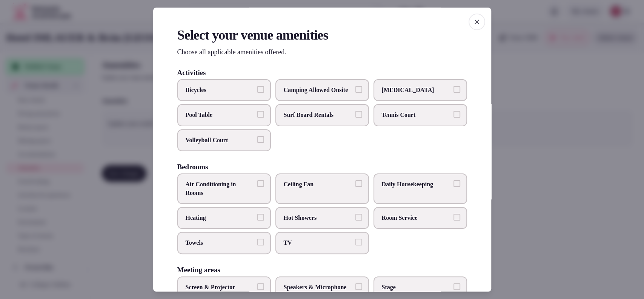
click at [389, 189] on span "Daily Housekeeping" at bounding box center [416, 185] width 69 height 8
click at [453, 187] on button "Daily Housekeeping" at bounding box center [456, 184] width 7 height 7
drag, startPoint x: 311, startPoint y: 248, endPoint x: 303, endPoint y: 247, distance: 7.7
click at [310, 247] on span "TV" at bounding box center [318, 243] width 69 height 8
click at [355, 246] on button "TV" at bounding box center [358, 242] width 7 height 7
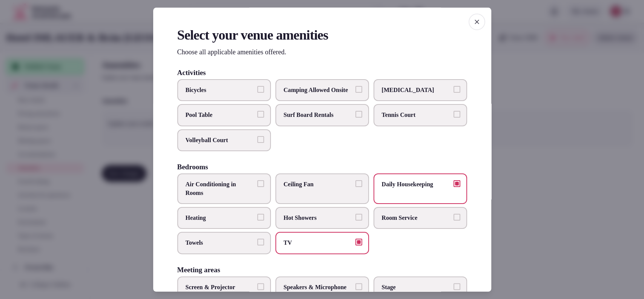
click at [229, 247] on span "Towels" at bounding box center [220, 243] width 69 height 8
click at [257, 246] on button "Towels" at bounding box center [260, 242] width 7 height 7
click at [223, 222] on span "Heating" at bounding box center [220, 218] width 69 height 8
click at [257, 221] on button "Heating" at bounding box center [260, 217] width 7 height 7
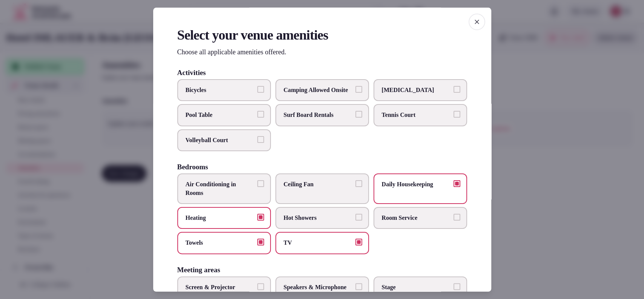
click at [219, 218] on label "Heating" at bounding box center [224, 218] width 94 height 22
click at [257, 218] on button "Heating" at bounding box center [260, 217] width 7 height 7
click at [216, 189] on span "Air Conditioning in Rooms" at bounding box center [220, 189] width 69 height 17
click at [257, 187] on button "Air Conditioning in Rooms" at bounding box center [260, 184] width 7 height 7
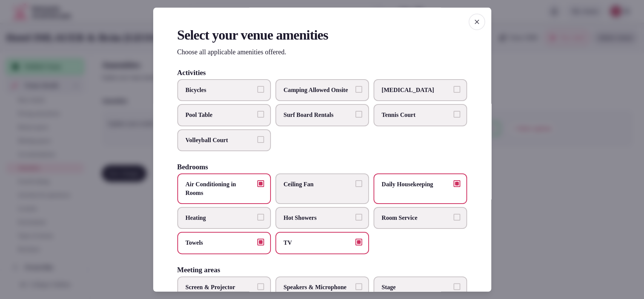
scroll to position [248, 0]
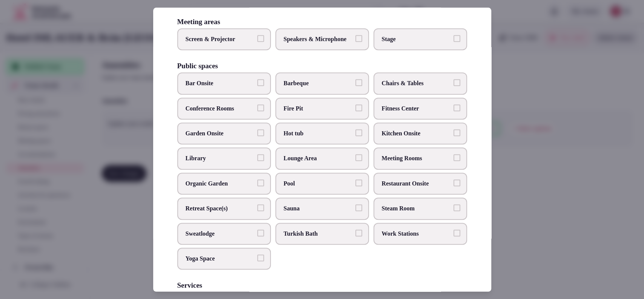
click at [254, 50] on label "Screen & Projector" at bounding box center [224, 39] width 94 height 22
click at [257, 42] on button "Screen & Projector" at bounding box center [260, 38] width 7 height 7
click at [311, 43] on span "Speakers & Microphone" at bounding box center [318, 39] width 69 height 8
click at [355, 42] on button "Speakers & Microphone" at bounding box center [358, 38] width 7 height 7
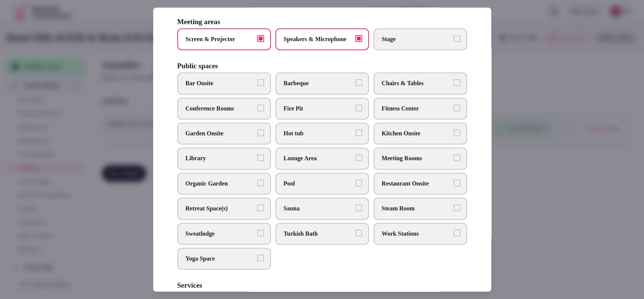
click at [410, 163] on span "Meeting Rooms" at bounding box center [416, 159] width 69 height 8
click at [453, 161] on button "Meeting Rooms" at bounding box center [456, 158] width 7 height 7
click at [417, 88] on span "Chairs & Tables" at bounding box center [416, 84] width 69 height 8
click at [453, 86] on button "Chairs & Tables" at bounding box center [456, 83] width 7 height 7
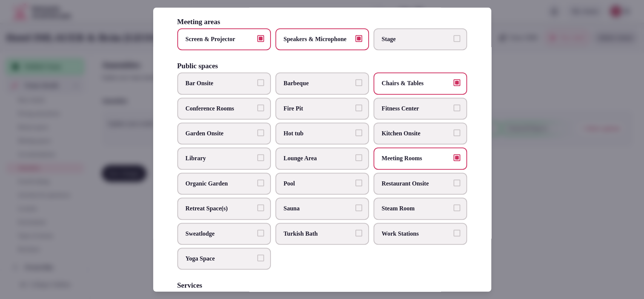
click at [232, 113] on span "Conference Rooms" at bounding box center [220, 108] width 69 height 8
click at [257, 111] on button "Conference Rooms" at bounding box center [260, 107] width 7 height 7
click at [239, 88] on span "Bar Onsite" at bounding box center [220, 84] width 69 height 8
click at [257, 86] on button "Bar Onsite" at bounding box center [260, 83] width 7 height 7
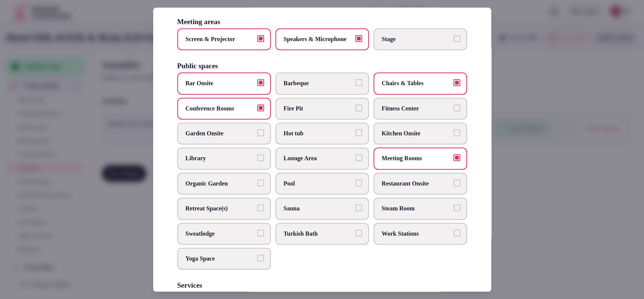
click at [387, 188] on span "Restaurant Onsite" at bounding box center [416, 184] width 69 height 8
click at [453, 186] on button "Restaurant Onsite" at bounding box center [456, 183] width 7 height 7
click at [231, 192] on label "Organic Garden" at bounding box center [224, 184] width 94 height 22
click at [257, 186] on button "Organic Garden" at bounding box center [260, 183] width 7 height 7
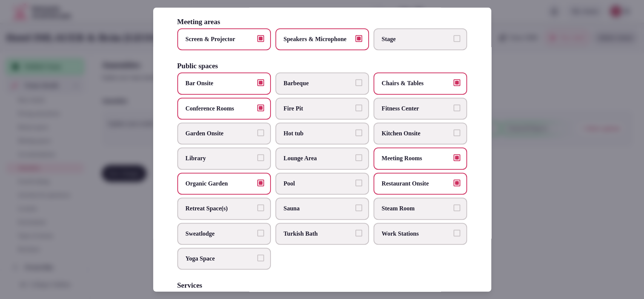
click at [231, 193] on label "Organic Garden" at bounding box center [224, 184] width 94 height 22
click at [257, 186] on button "Organic Garden" at bounding box center [260, 183] width 7 height 7
click at [236, 138] on span "Garden Onsite" at bounding box center [220, 133] width 69 height 8
click at [257, 136] on button "Garden Onsite" at bounding box center [260, 132] width 7 height 7
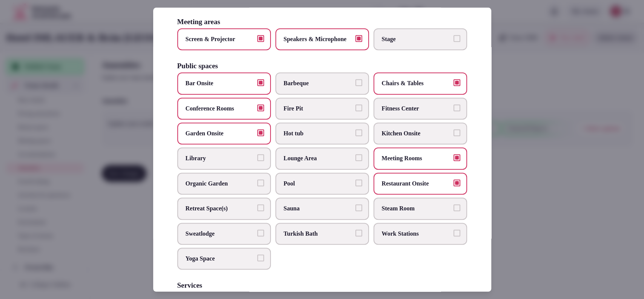
click at [248, 138] on span "Garden Onsite" at bounding box center [220, 133] width 69 height 8
click at [257, 136] on button "Garden Onsite" at bounding box center [260, 132] width 7 height 7
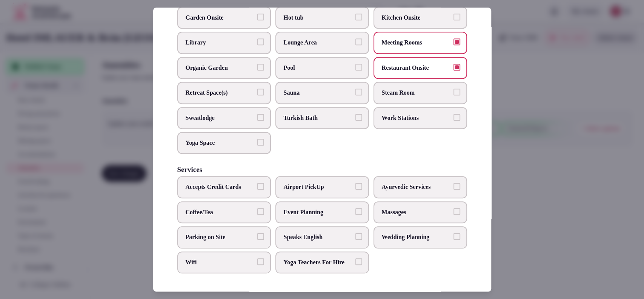
click at [237, 208] on span "Coffee/Tea" at bounding box center [220, 212] width 69 height 8
click at [257, 208] on button "Coffee/Tea" at bounding box center [260, 211] width 7 height 7
click at [226, 233] on span "Parking on Site" at bounding box center [220, 237] width 69 height 8
click at [257, 233] on button "Parking on Site" at bounding box center [260, 236] width 7 height 7
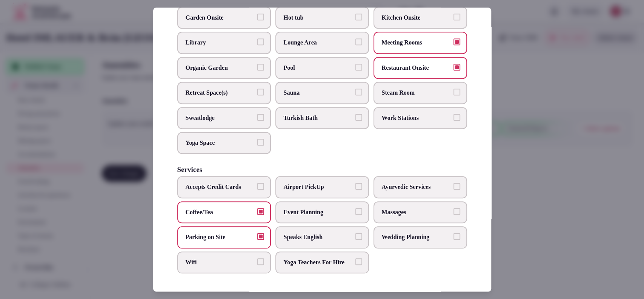
click at [214, 259] on label "Wifi" at bounding box center [224, 263] width 94 height 22
click at [257, 259] on button "Wifi" at bounding box center [260, 261] width 7 height 7
click at [226, 183] on span "Accepts Credit Cards" at bounding box center [220, 187] width 69 height 8
click at [257, 183] on button "Accepts Credit Cards" at bounding box center [260, 186] width 7 height 7
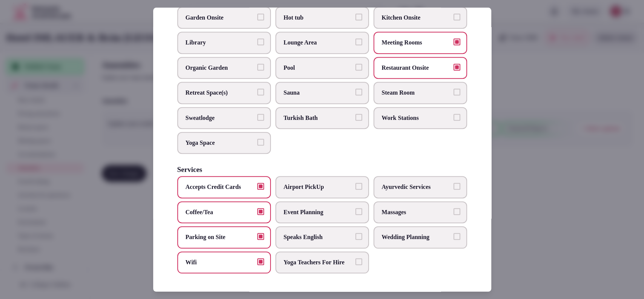
click at [305, 208] on span "Event Planning" at bounding box center [318, 212] width 69 height 8
click at [355, 208] on button "Event Planning" at bounding box center [358, 211] width 7 height 7
click at [572, 233] on div at bounding box center [322, 149] width 644 height 299
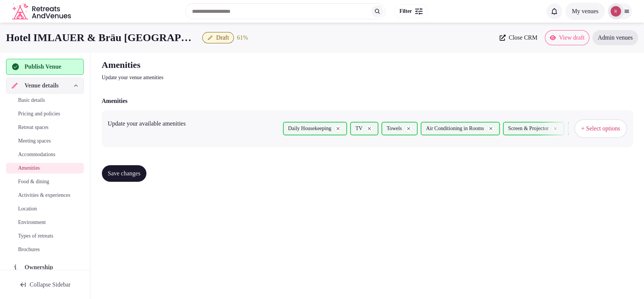
click at [598, 134] on button "+ Select options" at bounding box center [600, 128] width 52 height 19
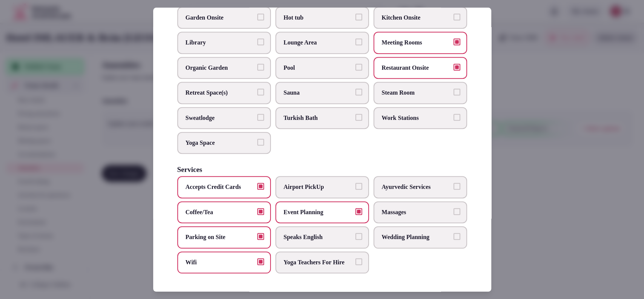
click at [358, 233] on label "Speaks English" at bounding box center [322, 237] width 94 height 22
click at [358, 233] on button "Speaks English" at bounding box center [358, 236] width 7 height 7
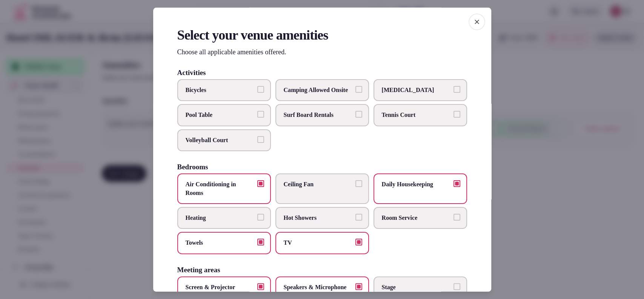
click at [532, 126] on div at bounding box center [322, 149] width 644 height 299
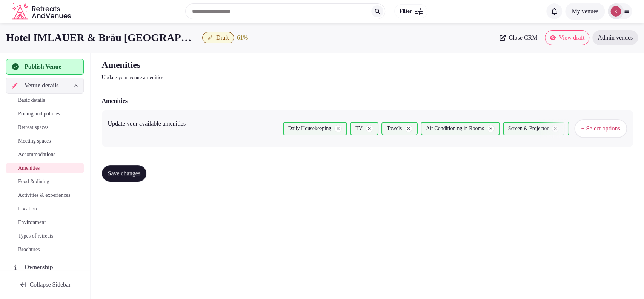
click at [129, 177] on button "Save changes" at bounding box center [124, 173] width 45 height 17
click at [38, 180] on span "Food & dining" at bounding box center [33, 182] width 31 height 8
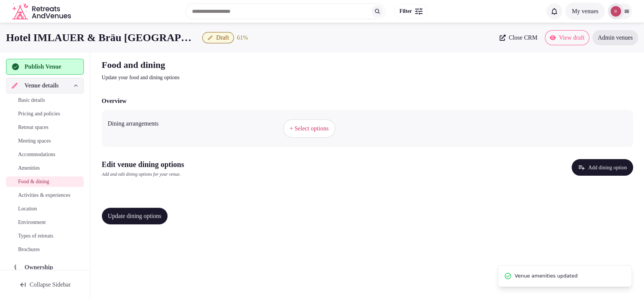
click at [298, 124] on button "+ Select options" at bounding box center [309, 128] width 52 height 19
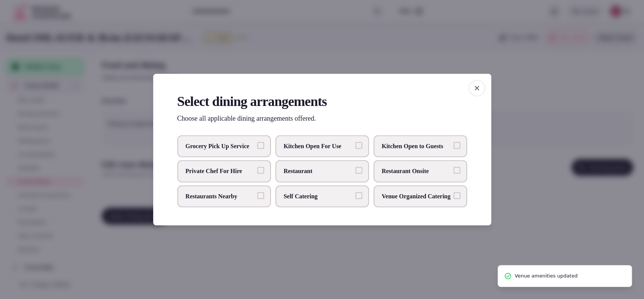
click at [391, 170] on span "Restaurant Onsite" at bounding box center [416, 171] width 69 height 8
click at [453, 170] on button "Restaurant Onsite" at bounding box center [456, 170] width 7 height 7
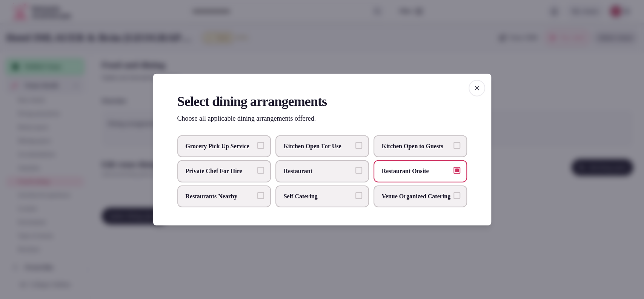
click at [525, 173] on div at bounding box center [322, 149] width 644 height 299
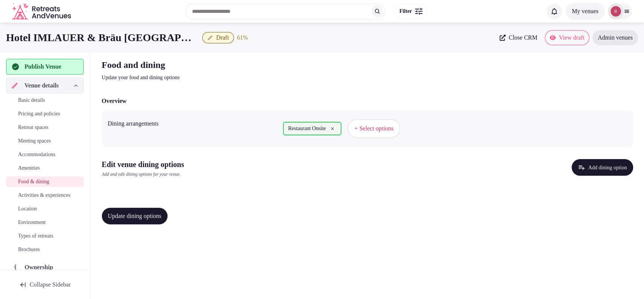
click at [582, 165] on button "Add dining option" at bounding box center [601, 167] width 61 height 17
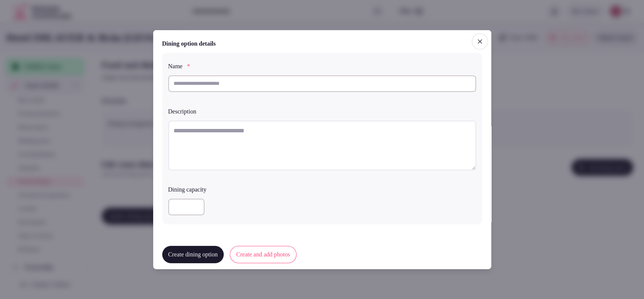
click at [181, 86] on input "text" at bounding box center [322, 83] width 308 height 17
paste input "**********"
click at [173, 84] on input "**********" at bounding box center [322, 83] width 308 height 17
type input "**********"
click at [243, 147] on textarea "To enrich screen reader interactions, please activate Accessibility in Grammarl…" at bounding box center [322, 145] width 308 height 50
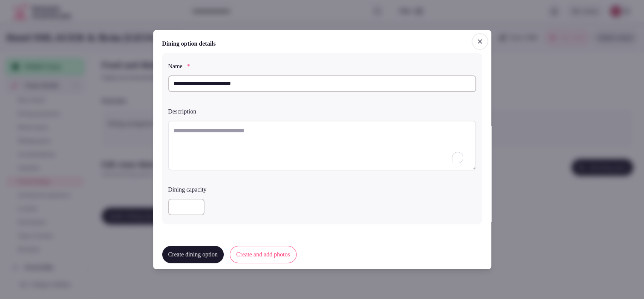
paste textarea "**********"
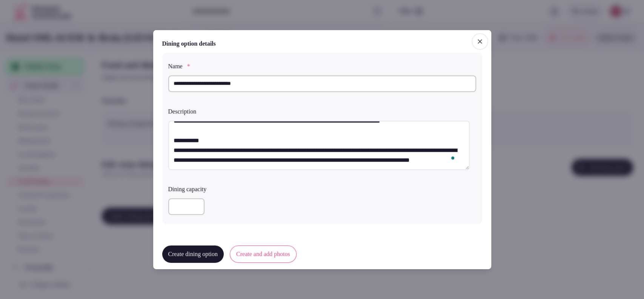
scroll to position [6, 0]
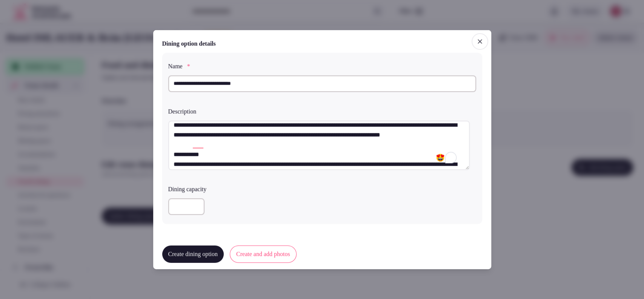
drag, startPoint x: 206, startPoint y: 162, endPoint x: 173, endPoint y: 161, distance: 32.8
click at [173, 161] on textarea "**********" at bounding box center [318, 145] width 301 height 50
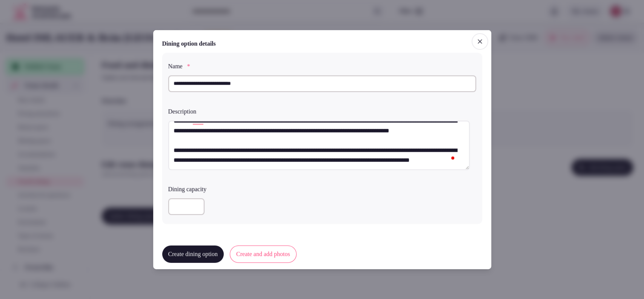
scroll to position [180, 0]
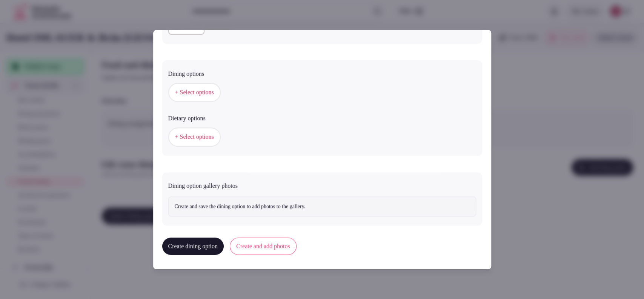
type textarea "**********"
click at [190, 93] on span "+ Select options" at bounding box center [194, 92] width 39 height 8
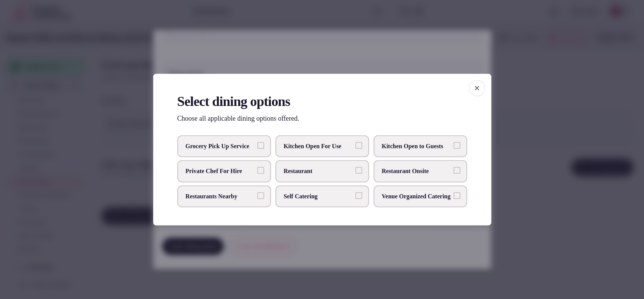
click at [431, 177] on label "Restaurant Onsite" at bounding box center [420, 171] width 94 height 22
click at [453, 174] on button "Restaurant Onsite" at bounding box center [456, 170] width 7 height 7
click at [528, 141] on div at bounding box center [322, 149] width 644 height 299
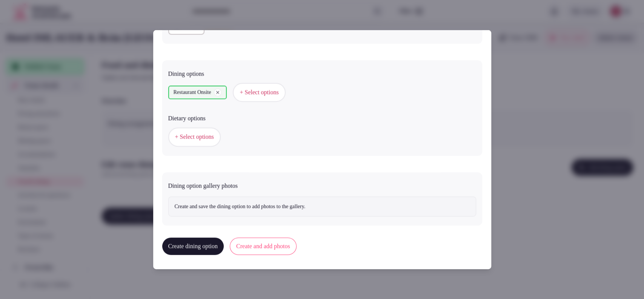
click at [205, 134] on span "+ Select options" at bounding box center [194, 137] width 39 height 8
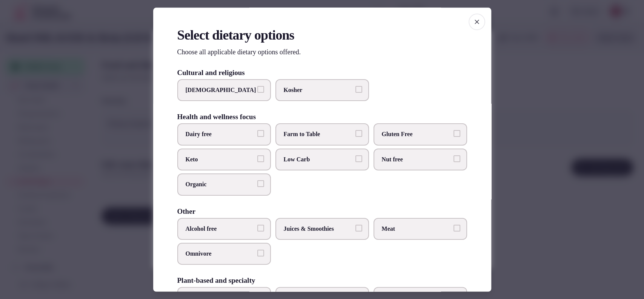
click at [540, 112] on div at bounding box center [322, 149] width 644 height 299
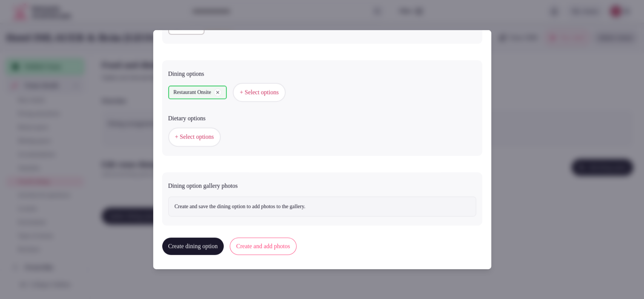
click at [275, 251] on button "Create and add photos" at bounding box center [263, 246] width 67 height 17
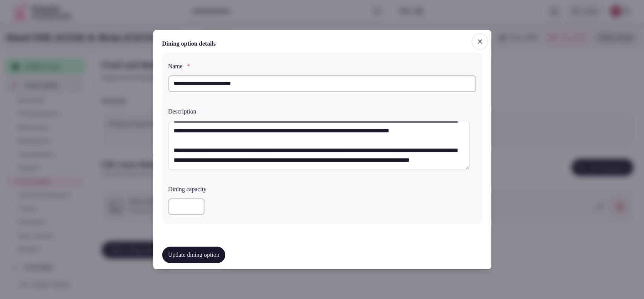
scroll to position [250, 0]
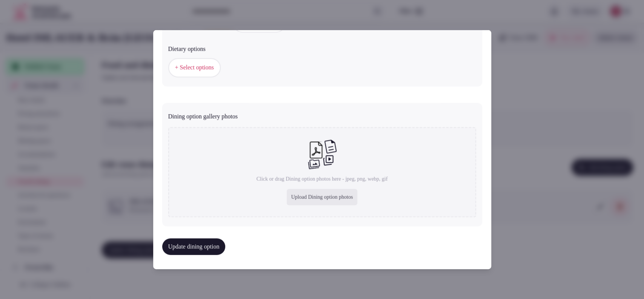
click at [328, 193] on div "Upload Dining option photos" at bounding box center [322, 197] width 71 height 17
type input "**********"
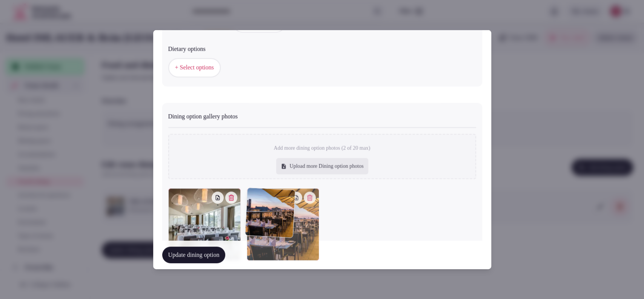
drag, startPoint x: 267, startPoint y: 218, endPoint x: 258, endPoint y: 218, distance: 8.3
click at [258, 218] on div at bounding box center [283, 224] width 72 height 72
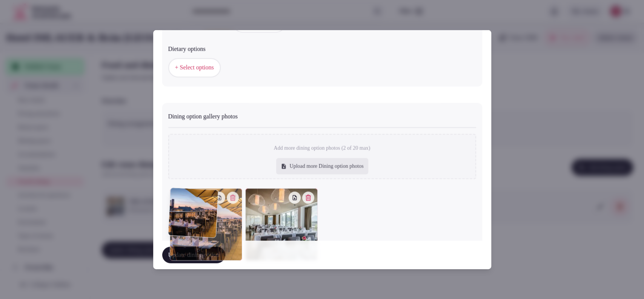
drag, startPoint x: 294, startPoint y: 224, endPoint x: 236, endPoint y: 219, distance: 58.3
click at [236, 219] on div at bounding box center [206, 224] width 72 height 72
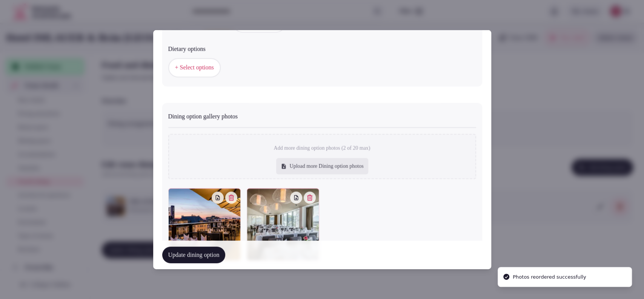
click at [296, 68] on div "+ Select options" at bounding box center [322, 67] width 308 height 19
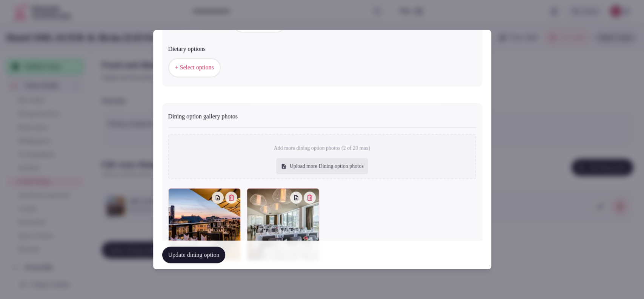
click at [200, 258] on button "Update dining option" at bounding box center [193, 255] width 63 height 17
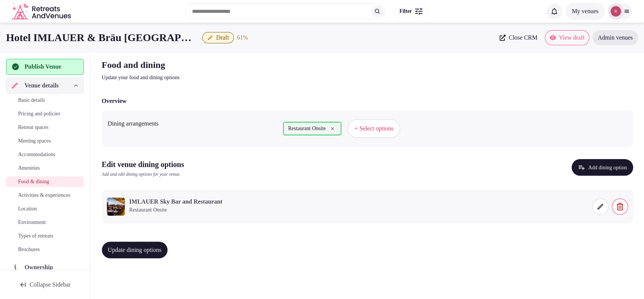
click at [151, 252] on span "Update dining options" at bounding box center [135, 250] width 54 height 8
click at [152, 251] on span "Update dining options" at bounding box center [135, 250] width 54 height 8
click at [42, 198] on span "Activities & experiences" at bounding box center [44, 196] width 52 height 8
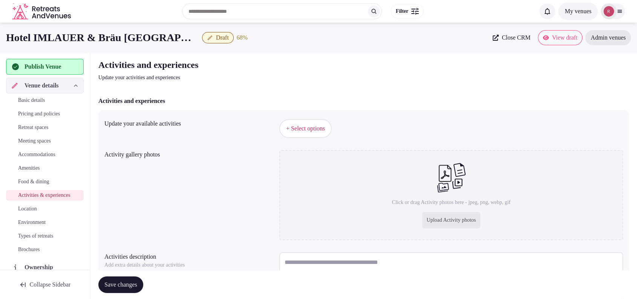
click at [290, 127] on span "+ Select options" at bounding box center [305, 128] width 39 height 8
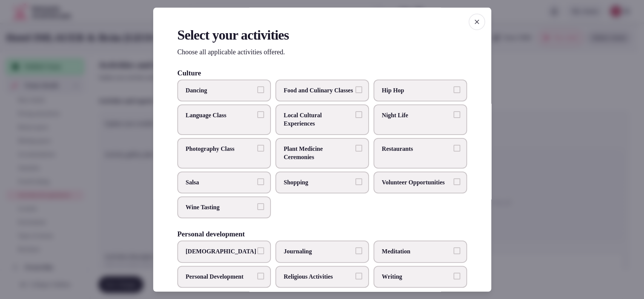
click at [537, 52] on div at bounding box center [322, 149] width 644 height 299
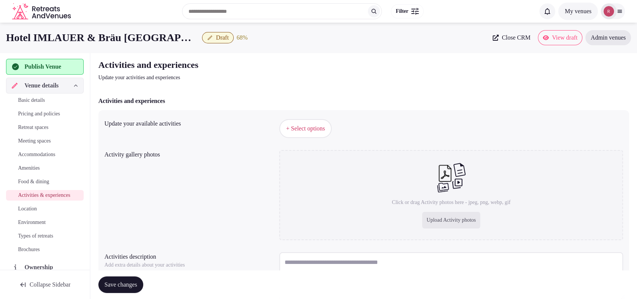
click at [319, 132] on span "+ Select options" at bounding box center [305, 128] width 39 height 8
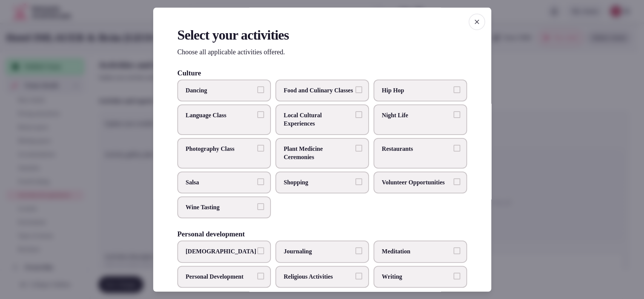
click at [319, 128] on span "Local Cultural Experiences" at bounding box center [318, 119] width 69 height 17
click at [355, 118] on button "Local Cultural Experiences" at bounding box center [358, 114] width 7 height 7
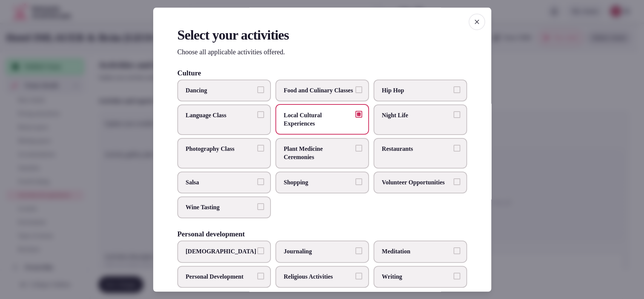
click at [394, 163] on label "Restaurants" at bounding box center [420, 153] width 94 height 31
click at [453, 152] on button "Restaurants" at bounding box center [456, 148] width 7 height 7
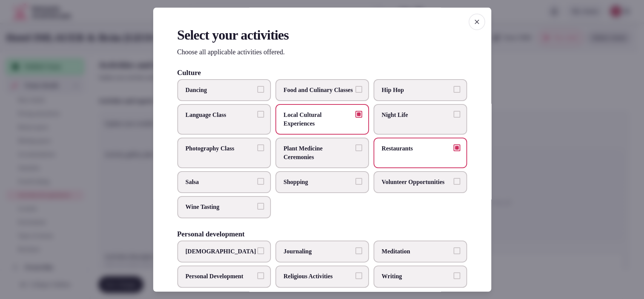
click at [320, 186] on span "Shopping" at bounding box center [318, 182] width 69 height 8
click at [355, 185] on button "Shopping" at bounding box center [358, 181] width 7 height 7
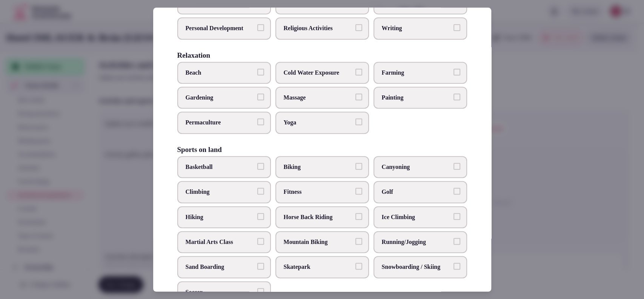
scroll to position [497, 0]
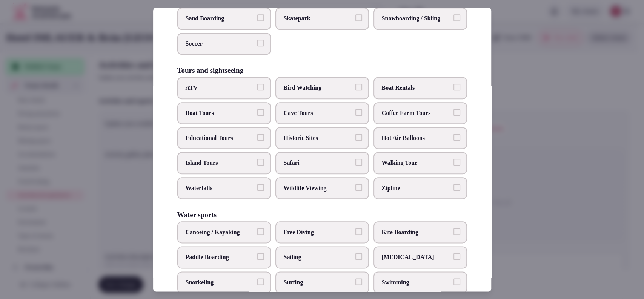
click at [303, 142] on span "Historic Sites" at bounding box center [318, 138] width 69 height 8
click at [355, 141] on button "Historic Sites" at bounding box center [358, 137] width 7 height 7
click at [395, 172] on label "Walking Tour" at bounding box center [420, 163] width 94 height 22
click at [453, 166] on button "Walking Tour" at bounding box center [456, 162] width 7 height 7
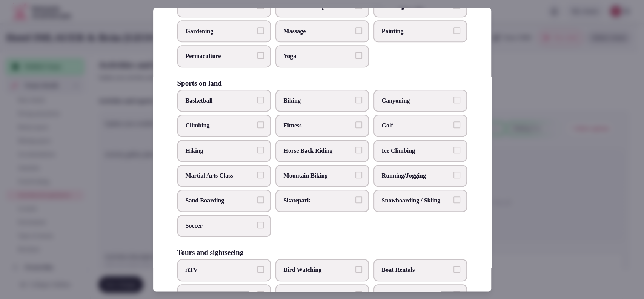
scroll to position [563, 0]
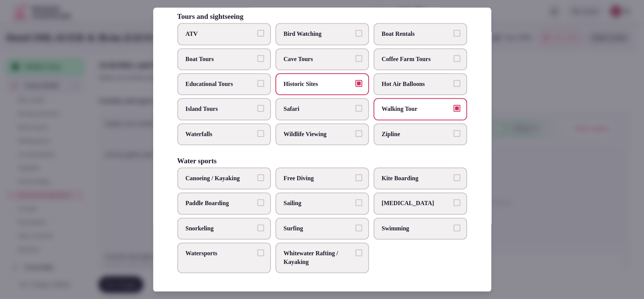
click at [184, 89] on label "Educational Tours" at bounding box center [224, 84] width 94 height 22
click at [257, 87] on button "Educational Tours" at bounding box center [260, 83] width 7 height 7
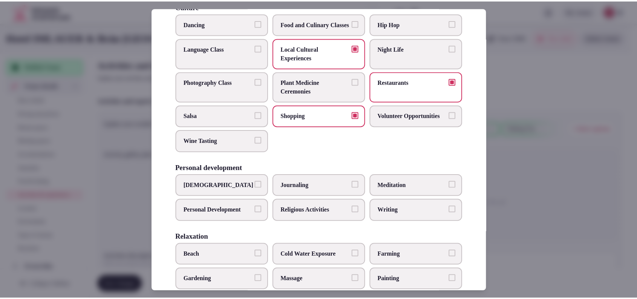
scroll to position [315, 0]
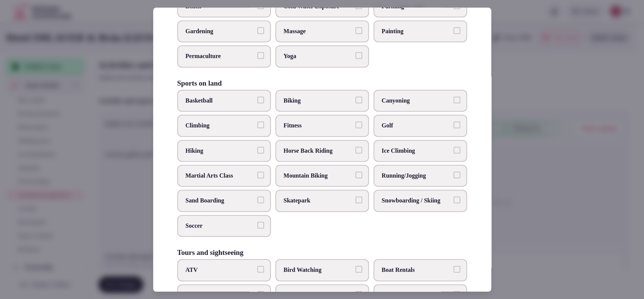
click at [253, 162] on label "Hiking" at bounding box center [224, 151] width 94 height 22
click at [257, 153] on button "Hiking" at bounding box center [260, 150] width 7 height 7
click at [287, 105] on span "Biking" at bounding box center [318, 101] width 69 height 8
click at [355, 103] on button "Biking" at bounding box center [358, 100] width 7 height 7
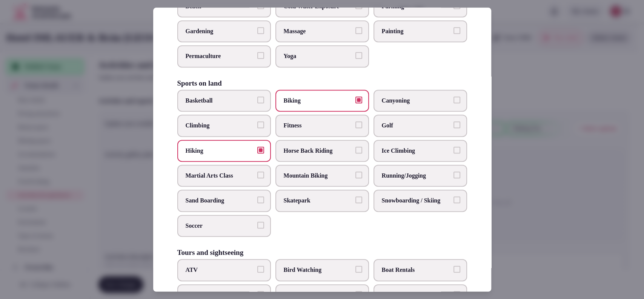
click at [581, 146] on div at bounding box center [322, 149] width 644 height 299
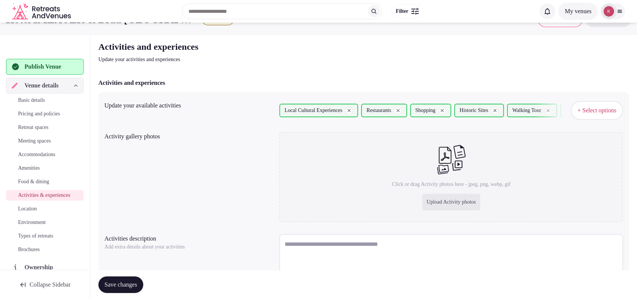
scroll to position [61, 0]
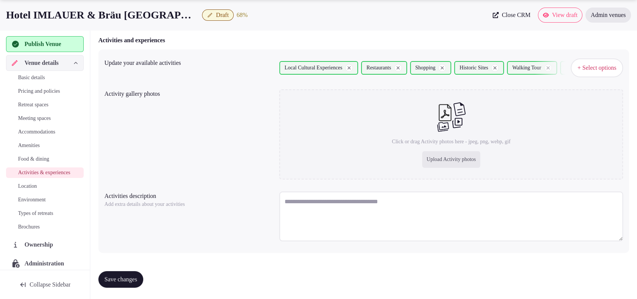
click at [457, 164] on div "Upload Activity photos" at bounding box center [451, 159] width 58 height 17
click at [451, 156] on div "Upload Activity photos" at bounding box center [451, 159] width 58 height 17
type input "**********"
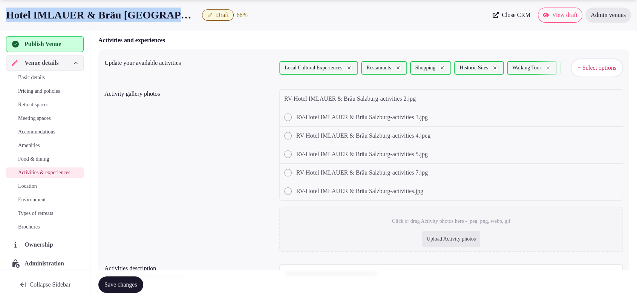
drag, startPoint x: 167, startPoint y: 16, endPoint x: 5, endPoint y: 25, distance: 163.1
click at [5, 25] on div "Hotel IMLAUER & Bräu Salzburg Draft 68 % Close CRM View draft Admin venues" at bounding box center [318, 15] width 637 height 30
copy h1 "Hotel IMLAUER & Bräu [GEOGRAPHIC_DATA]"
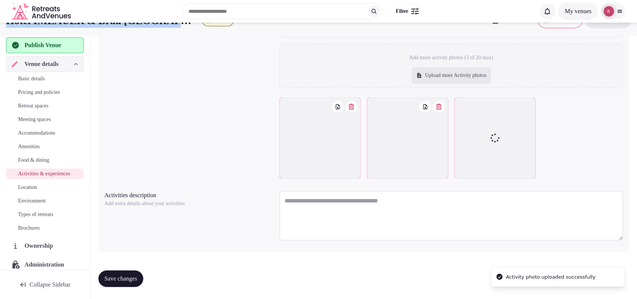
scroll to position [168, 0]
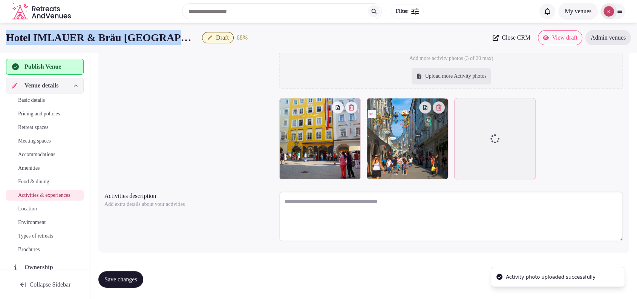
click at [349, 211] on textarea at bounding box center [451, 217] width 344 height 50
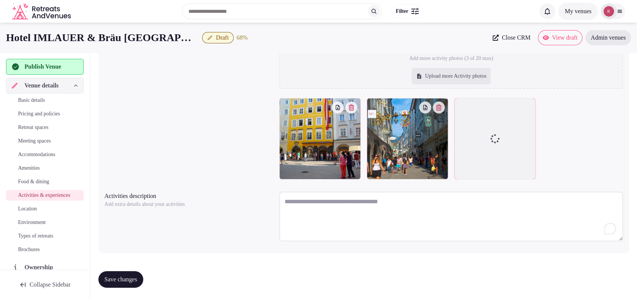
paste textarea "**********"
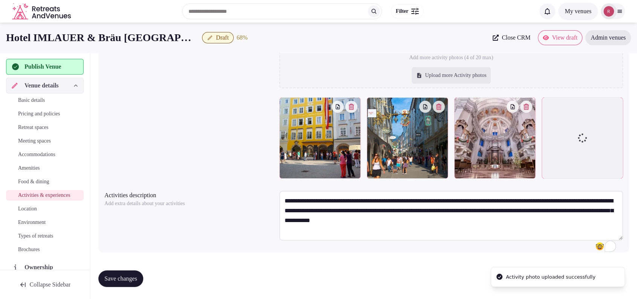
scroll to position [150, 0]
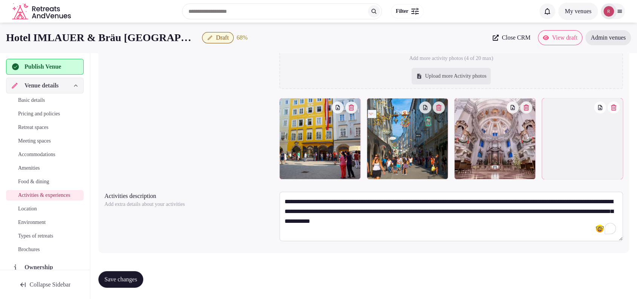
type textarea "**********"
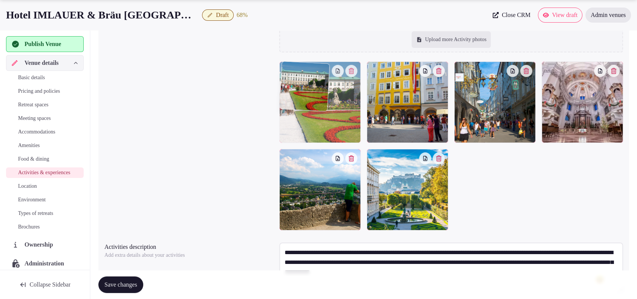
drag, startPoint x: 412, startPoint y: 190, endPoint x: 347, endPoint y: 129, distance: 89.4
click at [335, 125] on body "Search Popular Destinations Toscana, Italy Riviera Maya, Mexico Indonesia, Bali…" at bounding box center [318, 100] width 637 height 500
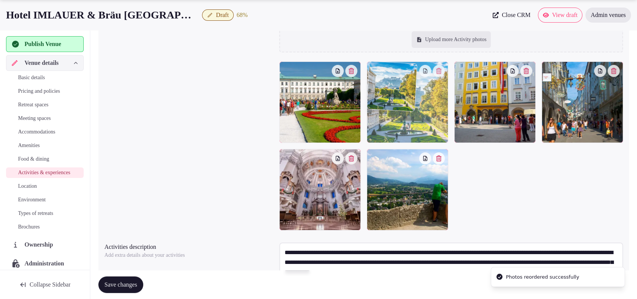
drag, startPoint x: 408, startPoint y: 186, endPoint x: 414, endPoint y: 148, distance: 38.5
click at [414, 148] on body "Search Popular Destinations Toscana, Italy Riviera Maya, Mexico Indonesia, Bali…" at bounding box center [318, 100] width 637 height 500
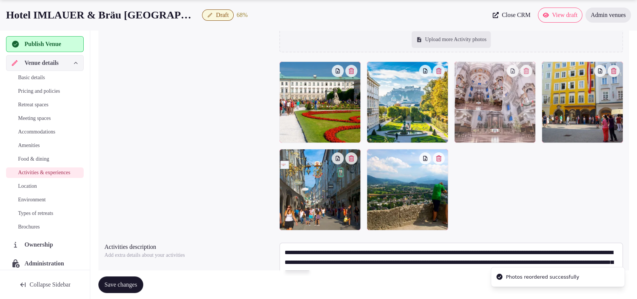
drag, startPoint x: 369, startPoint y: 189, endPoint x: 516, endPoint y: 127, distance: 159.4
click at [516, 127] on body "Search Popular Destinations Toscana, Italy Riviera Maya, Mexico Indonesia, Bali…" at bounding box center [318, 100] width 637 height 500
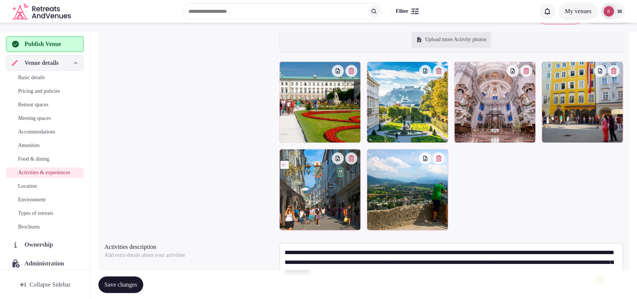
scroll to position [0, 0]
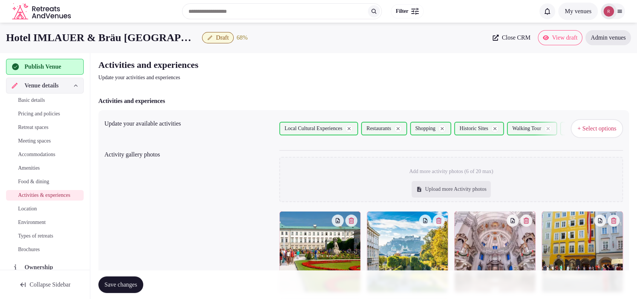
click at [127, 279] on button "Save changes" at bounding box center [120, 284] width 45 height 17
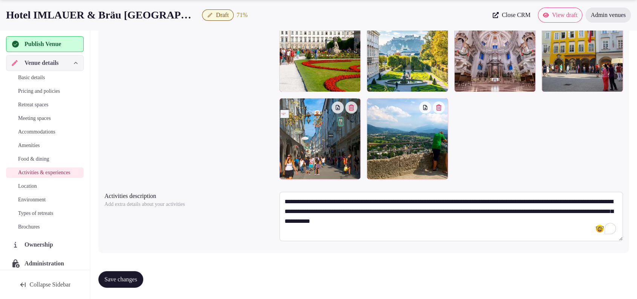
click at [126, 278] on span "Save changes" at bounding box center [120, 280] width 33 height 8
click at [140, 271] on div "Save changes" at bounding box center [120, 279] width 45 height 17
click at [137, 276] on span "Save changes" at bounding box center [120, 280] width 33 height 8
click at [45, 192] on link "Location" at bounding box center [45, 186] width 78 height 11
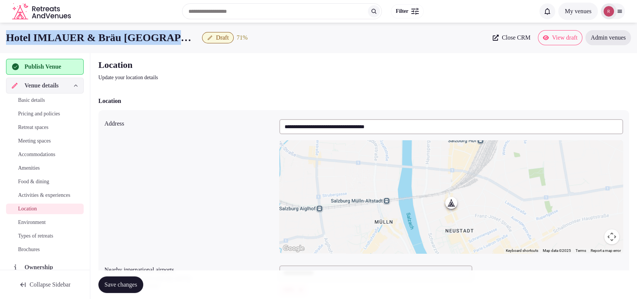
drag, startPoint x: 163, startPoint y: 35, endPoint x: 3, endPoint y: 32, distance: 159.9
click at [3, 32] on div "Hotel IMLAUER & Bräu Salzburg Draft 71 % Close CRM View draft Admin venues" at bounding box center [318, 37] width 637 height 15
copy h1 "Hotel IMLAUER & Bräu [GEOGRAPHIC_DATA]"
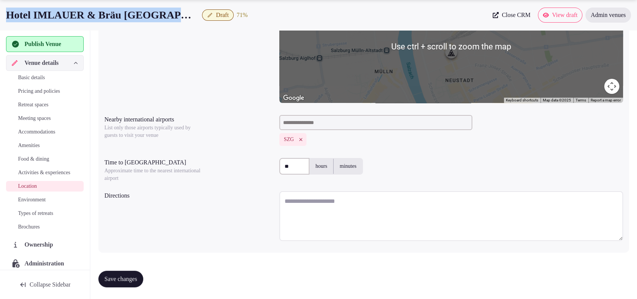
click at [321, 210] on textarea at bounding box center [451, 216] width 344 height 50
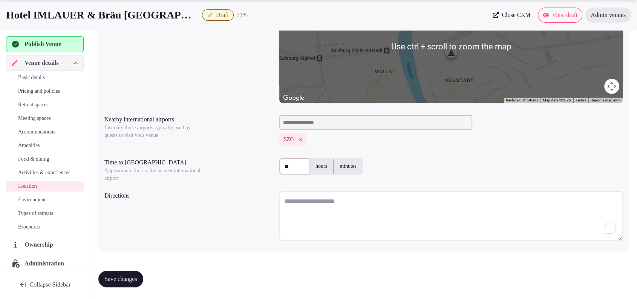
paste textarea "**********"
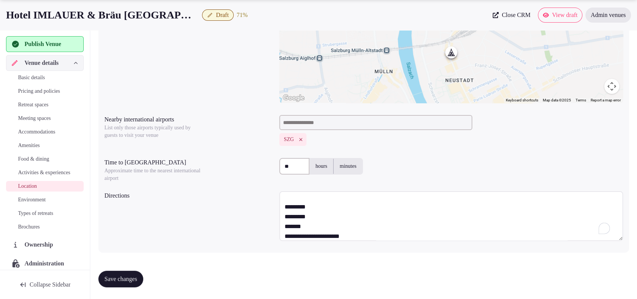
scroll to position [147, 0]
drag, startPoint x: 370, startPoint y: 238, endPoint x: 284, endPoint y: 206, distance: 92.1
click at [284, 206] on textarea "**********" at bounding box center [451, 216] width 344 height 50
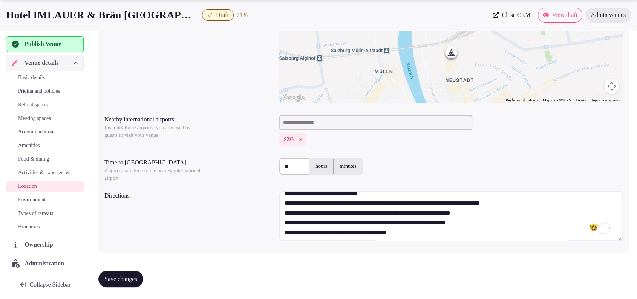
scroll to position [0, 0]
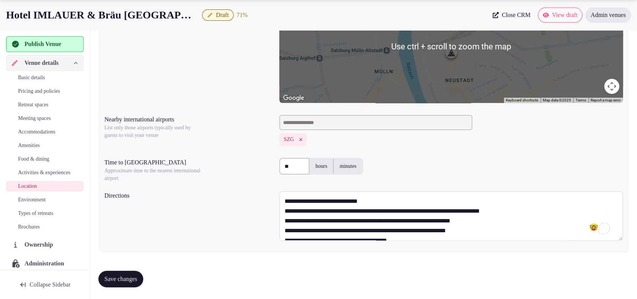
click at [392, 201] on textarea "**********" at bounding box center [451, 216] width 344 height 50
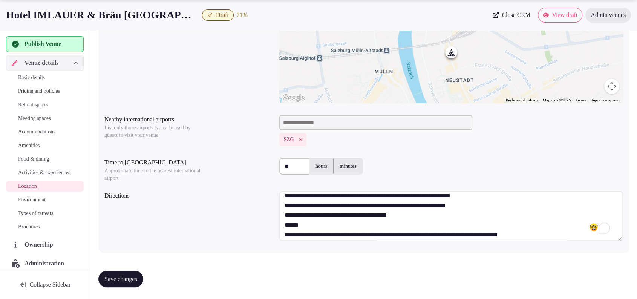
click at [427, 213] on textarea "**********" at bounding box center [451, 216] width 344 height 50
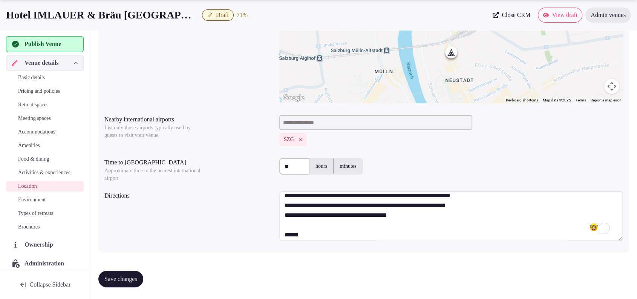
click at [321, 231] on textarea "**********" at bounding box center [451, 216] width 344 height 50
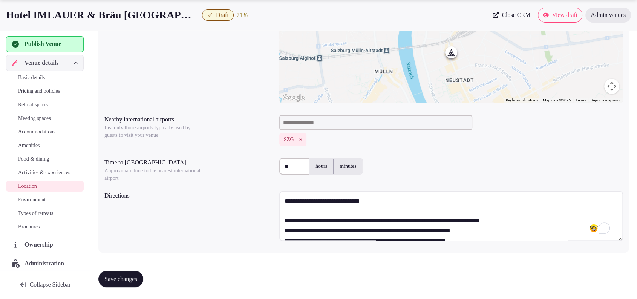
click at [281, 200] on textarea "**********" at bounding box center [451, 216] width 344 height 50
paste textarea "**********"
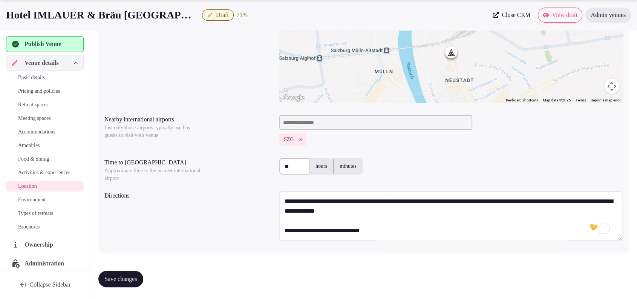
type textarea "**********"
click at [132, 275] on span "Save changes" at bounding box center [120, 279] width 33 height 8
click at [40, 204] on span "Environment" at bounding box center [32, 200] width 28 height 8
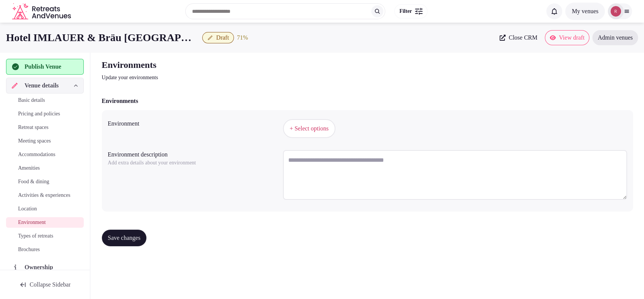
click at [295, 126] on span "+ Select options" at bounding box center [309, 128] width 39 height 8
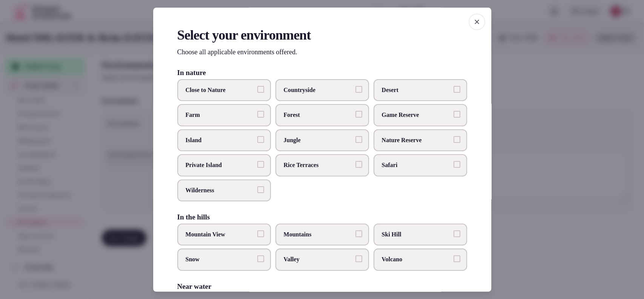
scroll to position [159, 0]
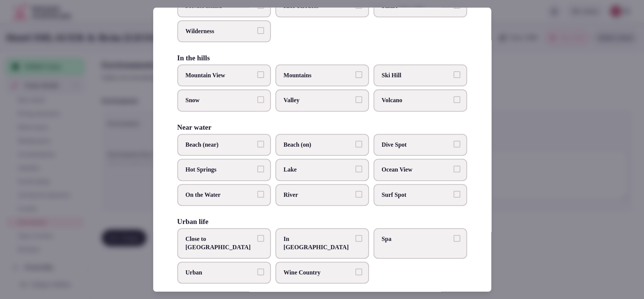
drag, startPoint x: 213, startPoint y: 239, endPoint x: 218, endPoint y: 236, distance: 6.4
click at [213, 239] on span "Close to City Center" at bounding box center [220, 243] width 69 height 17
click at [257, 239] on button "Close to City Center" at bounding box center [260, 238] width 7 height 7
click at [554, 202] on div at bounding box center [322, 149] width 644 height 299
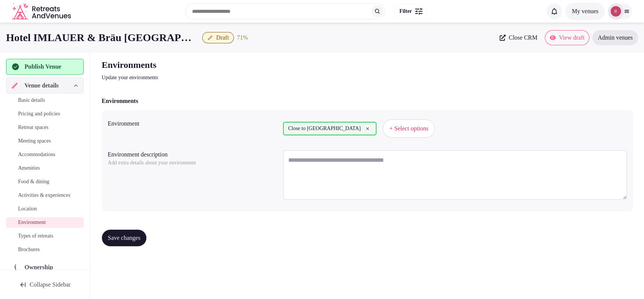
click at [126, 235] on span "Save changes" at bounding box center [124, 238] width 33 height 8
click at [43, 239] on span "Types of retreats" at bounding box center [35, 236] width 35 height 8
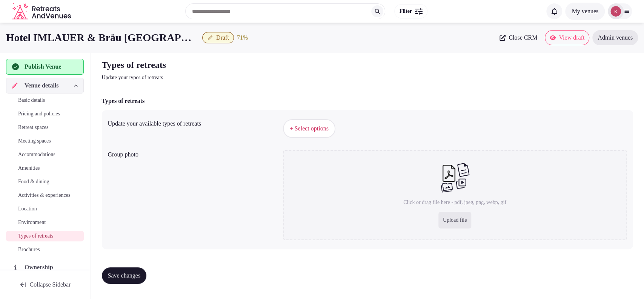
click at [322, 131] on span "+ Select options" at bounding box center [309, 128] width 39 height 8
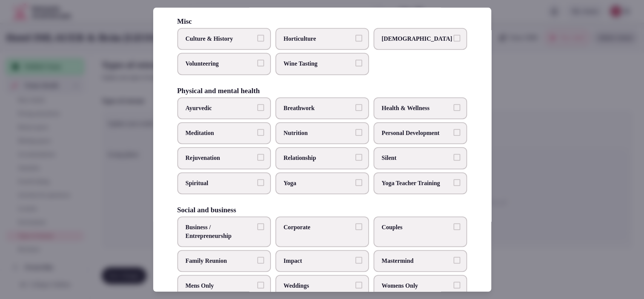
scroll to position [286, 0]
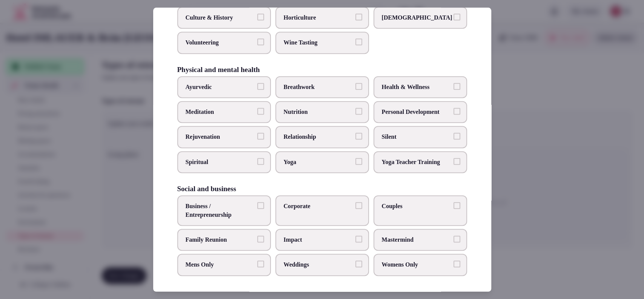
click at [399, 202] on span "Couples" at bounding box center [416, 206] width 69 height 8
click at [453, 202] on button "Couples" at bounding box center [456, 205] width 7 height 7
click at [284, 205] on span "Corporate" at bounding box center [318, 206] width 69 height 8
click at [355, 205] on button "Corporate" at bounding box center [358, 205] width 7 height 7
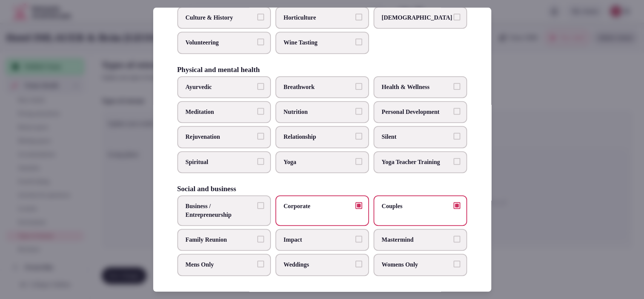
click at [227, 212] on span "Business / Entrepreneurship" at bounding box center [220, 210] width 69 height 17
click at [257, 209] on button "Business / Entrepreneurship" at bounding box center [260, 205] width 7 height 7
click at [525, 103] on div at bounding box center [322, 149] width 644 height 299
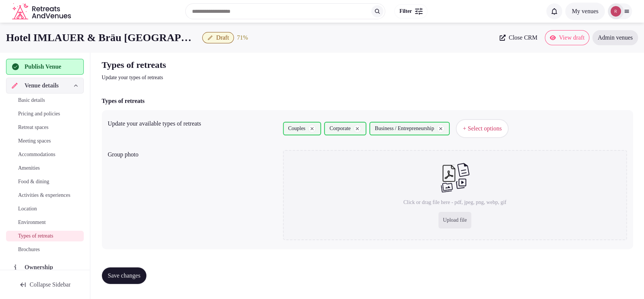
click at [108, 272] on span "Save changes" at bounding box center [124, 276] width 33 height 8
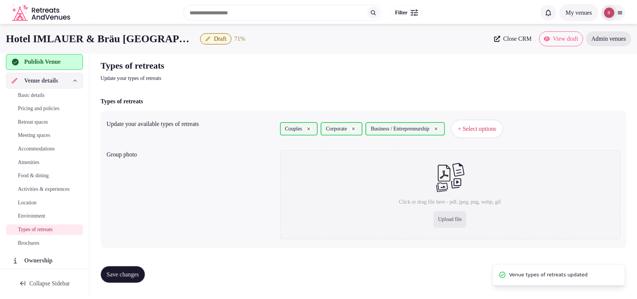
scroll to position [0, 0]
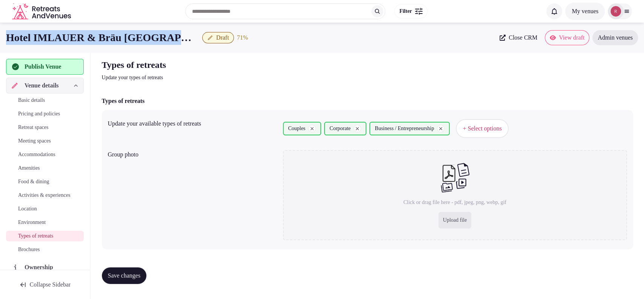
drag, startPoint x: 167, startPoint y: 38, endPoint x: 2, endPoint y: 32, distance: 164.9
click at [2, 32] on div "Hotel IMLAUER & Bräu Salzburg Draft 71 % Close CRM View draft Admin venues" at bounding box center [322, 37] width 644 height 15
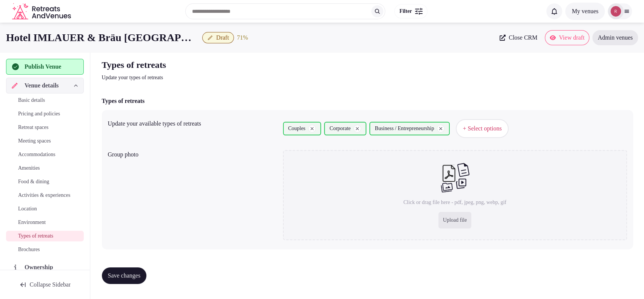
click at [434, 70] on div "Types of retreats Update your types of retreats" at bounding box center [367, 70] width 531 height 23
click at [48, 109] on link "Pricing and policies" at bounding box center [45, 114] width 78 height 11
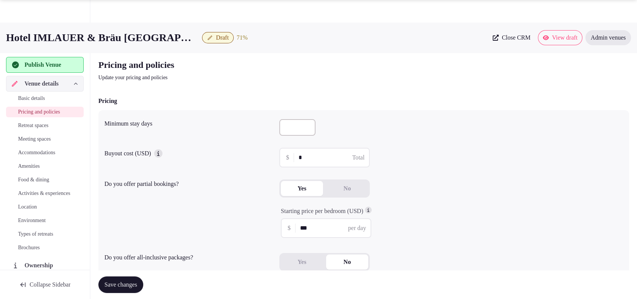
scroll to position [193, 0]
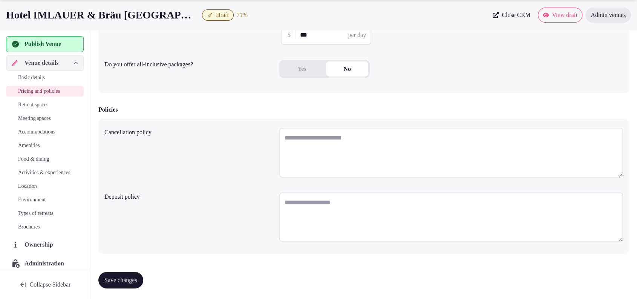
click at [394, 150] on textarea at bounding box center [451, 153] width 344 height 50
paste textarea "**********"
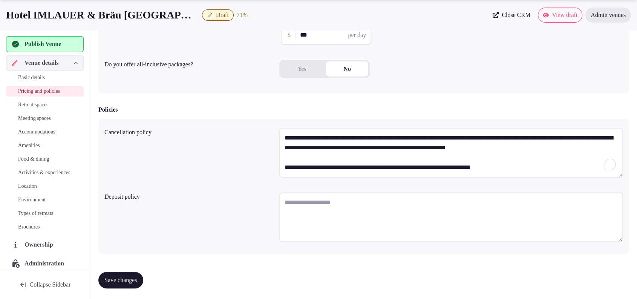
scroll to position [33, 0]
click at [284, 143] on textarea "**********" at bounding box center [451, 153] width 344 height 50
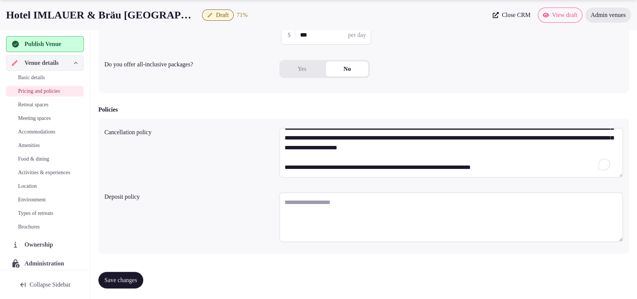
scroll to position [14, 0]
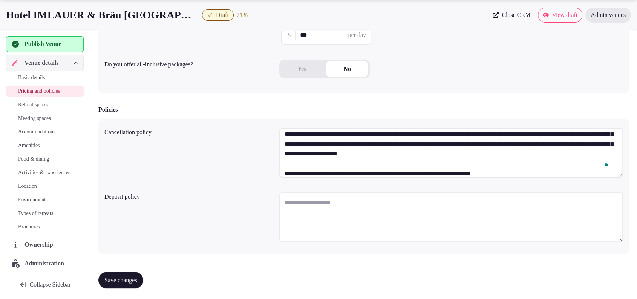
type textarea "**********"
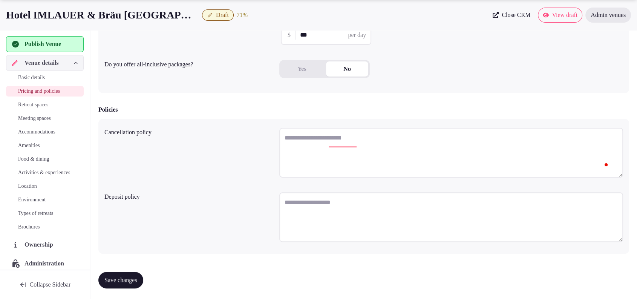
scroll to position [0, 0]
paste textarea "**********"
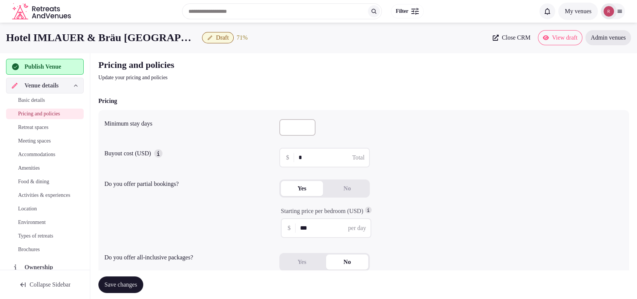
type textarea "**********"
click at [137, 286] on span "Save changes" at bounding box center [120, 285] width 33 height 8
click at [589, 86] on div "**********" at bounding box center [363, 273] width 543 height 441
click at [47, 67] on span "Publish Venue" at bounding box center [43, 66] width 37 height 9
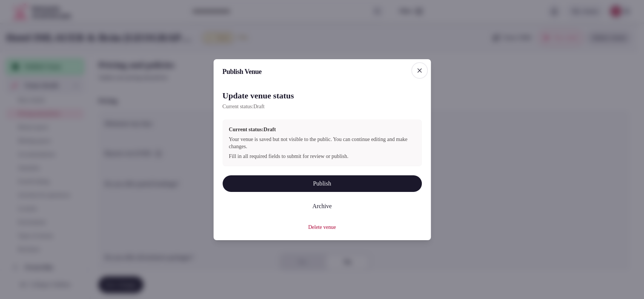
click at [259, 179] on button "Publish" at bounding box center [322, 183] width 199 height 17
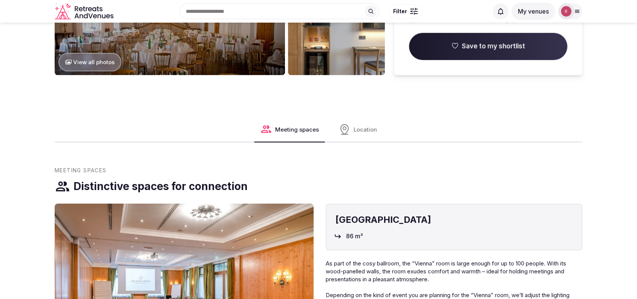
scroll to position [523, 0]
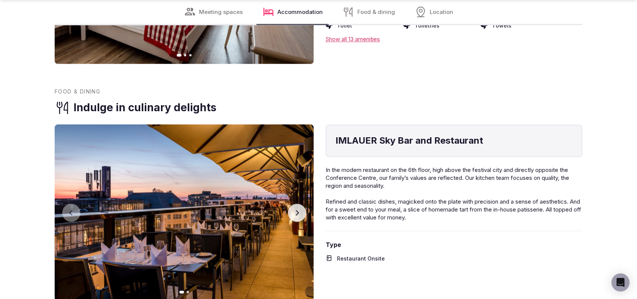
scroll to position [1210, 0]
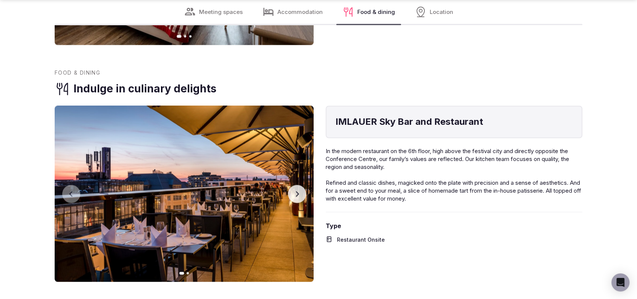
click at [301, 185] on button "Next slide" at bounding box center [297, 194] width 18 height 18
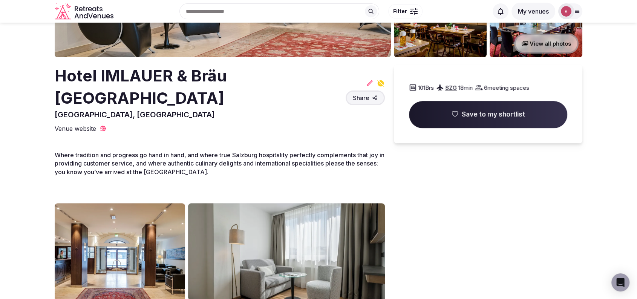
scroll to position [0, 0]
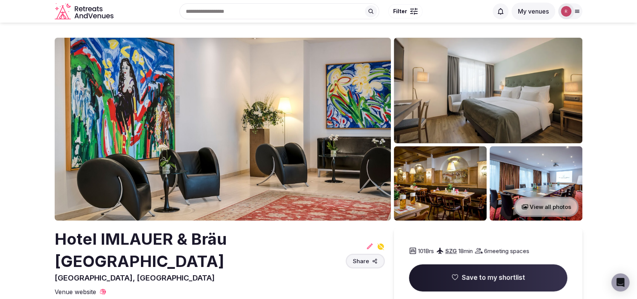
click at [543, 207] on button "View all photos" at bounding box center [546, 207] width 64 height 20
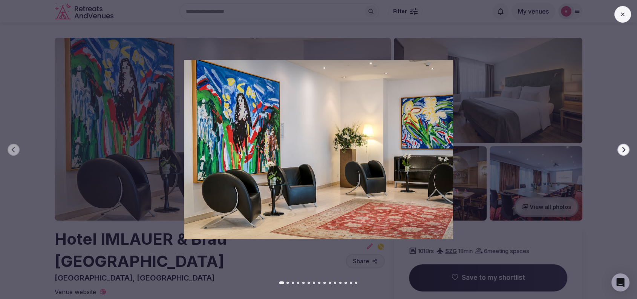
click at [622, 153] on button "Next slide" at bounding box center [624, 150] width 12 height 12
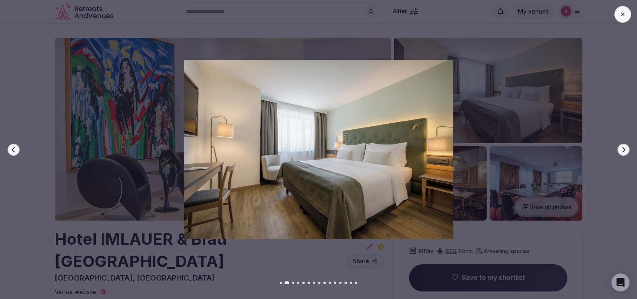
click at [622, 153] on button "Next slide" at bounding box center [624, 150] width 12 height 12
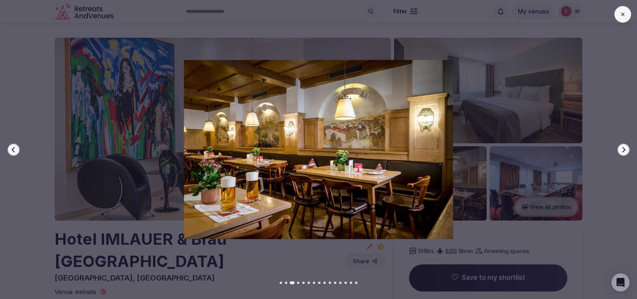
click at [622, 153] on button "Next slide" at bounding box center [624, 150] width 12 height 12
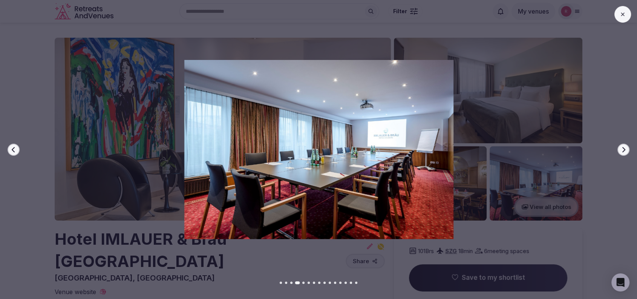
click at [10, 146] on button "Previous slide" at bounding box center [14, 150] width 12 height 12
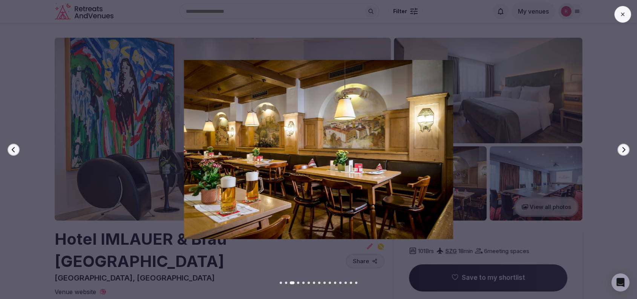
click at [17, 147] on button "Previous slide" at bounding box center [14, 150] width 12 height 12
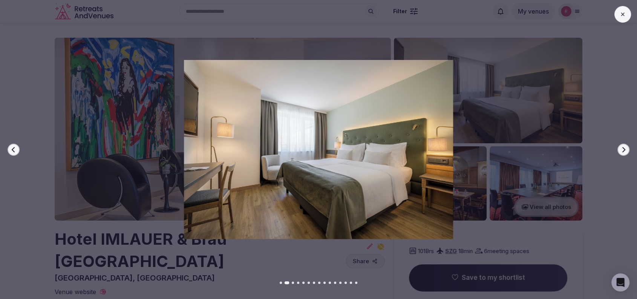
click at [17, 147] on button "Previous slide" at bounding box center [14, 150] width 12 height 12
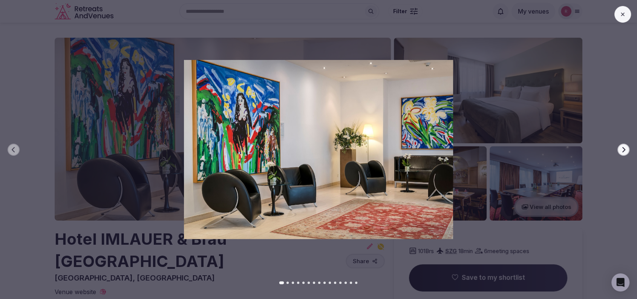
click at [622, 152] on icon "button" at bounding box center [624, 150] width 6 height 6
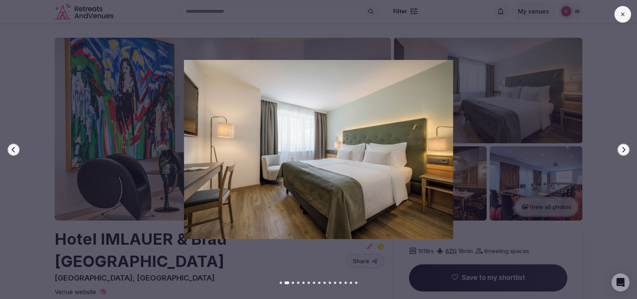
click at [621, 152] on icon "button" at bounding box center [624, 150] width 6 height 6
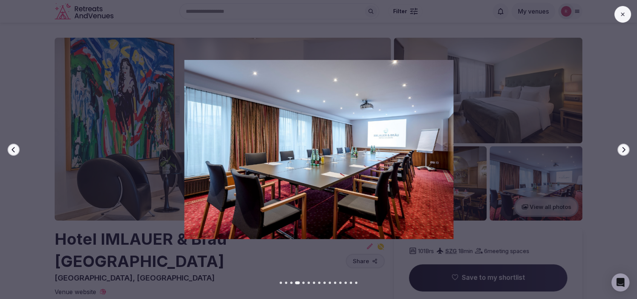
click at [621, 152] on icon "button" at bounding box center [624, 150] width 6 height 6
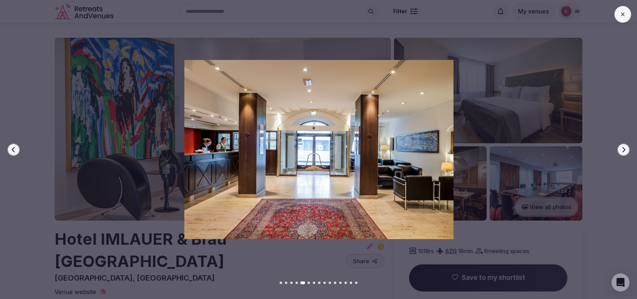
click at [621, 152] on icon "button" at bounding box center [624, 150] width 6 height 6
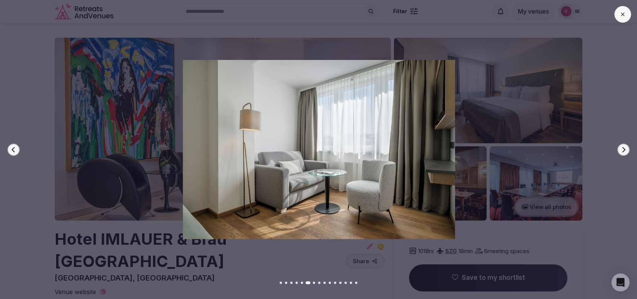
click at [621, 152] on icon "button" at bounding box center [624, 150] width 6 height 6
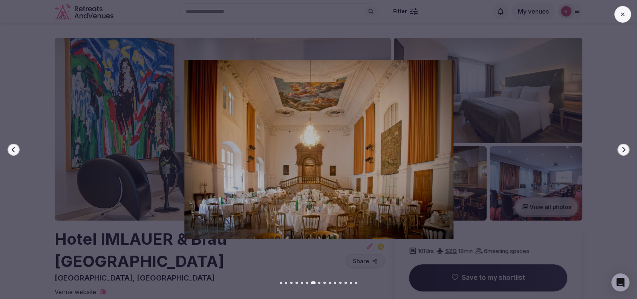
click at [621, 152] on icon "button" at bounding box center [624, 150] width 6 height 6
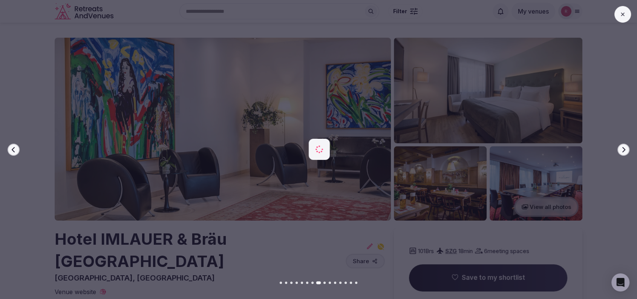
click at [621, 152] on icon "button" at bounding box center [624, 150] width 6 height 6
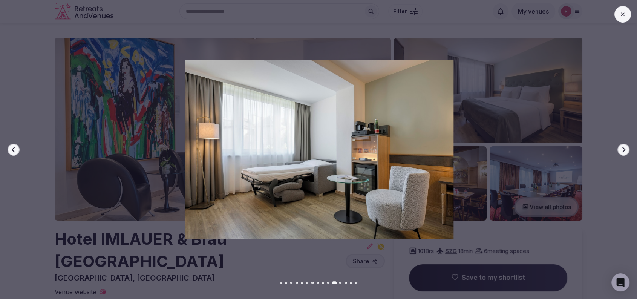
click at [621, 152] on icon "button" at bounding box center [624, 150] width 6 height 6
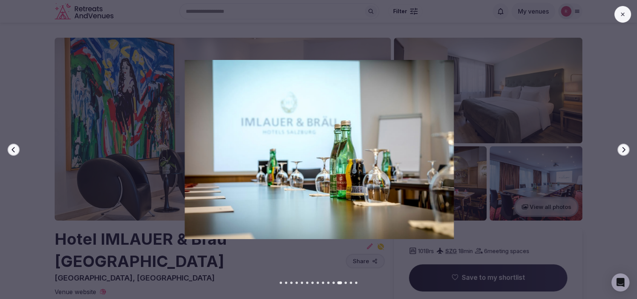
click at [621, 152] on icon "button" at bounding box center [624, 150] width 6 height 6
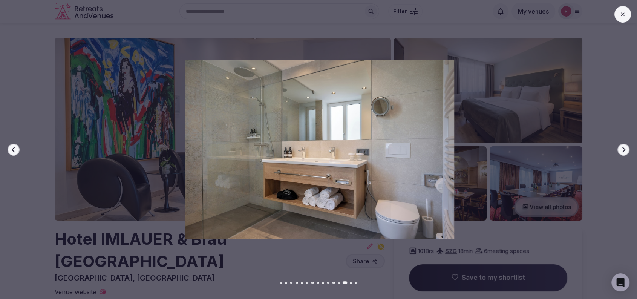
click at [621, 152] on icon "button" at bounding box center [624, 150] width 6 height 6
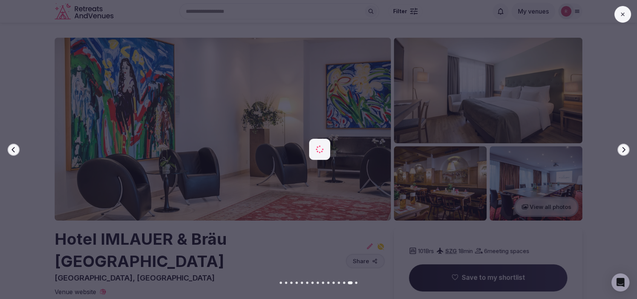
click at [621, 152] on icon "button" at bounding box center [624, 150] width 6 height 6
click at [605, 213] on div at bounding box center [316, 150] width 643 height 180
click at [616, 17] on button at bounding box center [623, 14] width 17 height 17
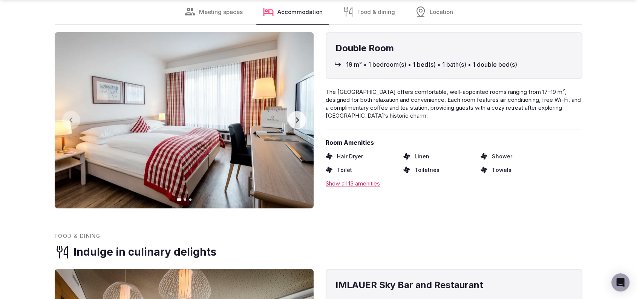
scroll to position [1308, 0]
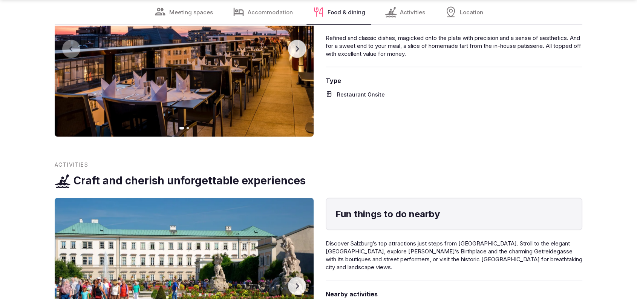
scroll to position [1579, 0]
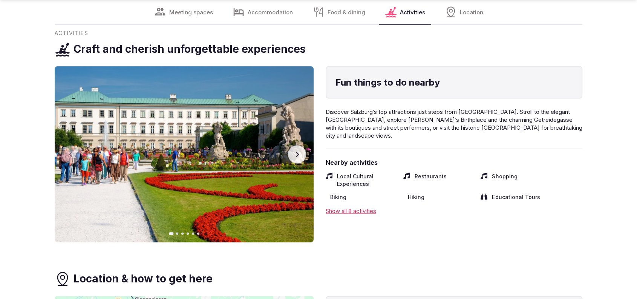
click at [296, 146] on button "Next slide" at bounding box center [297, 155] width 18 height 18
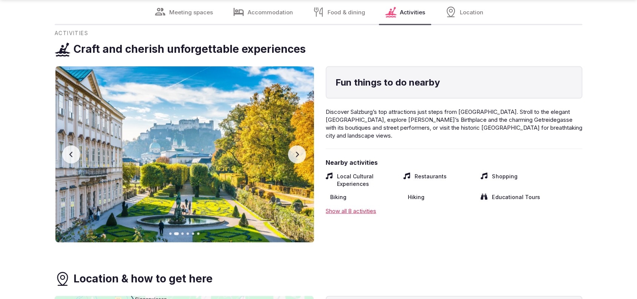
click at [296, 146] on button "Next slide" at bounding box center [297, 155] width 18 height 18
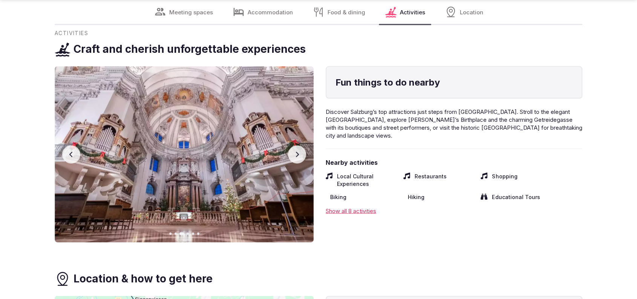
click at [296, 146] on button "Next slide" at bounding box center [297, 155] width 18 height 18
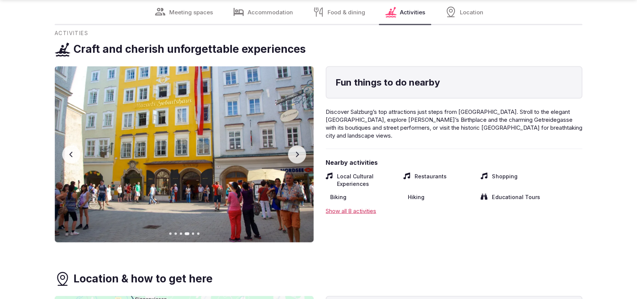
click at [296, 146] on button "Next slide" at bounding box center [297, 155] width 18 height 18
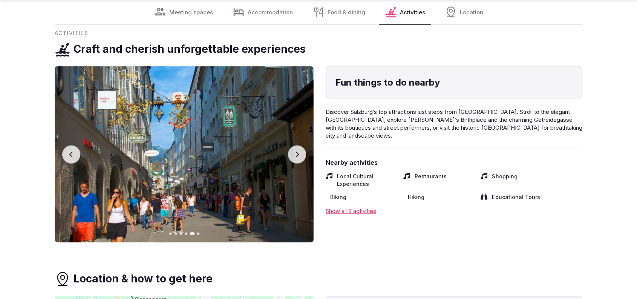
click at [296, 146] on button "Next slide" at bounding box center [297, 155] width 18 height 18
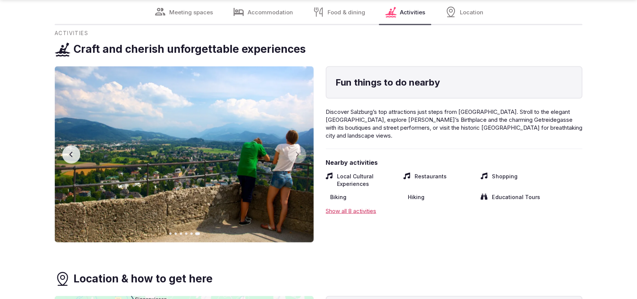
scroll to position [1841, 0]
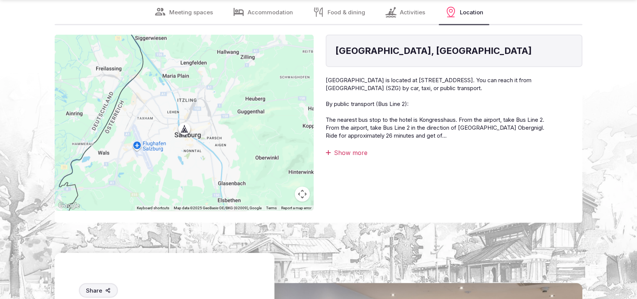
click at [353, 149] on div "Show more" at bounding box center [454, 153] width 257 height 8
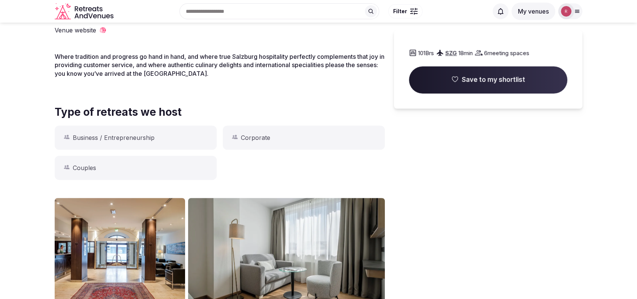
scroll to position [0, 0]
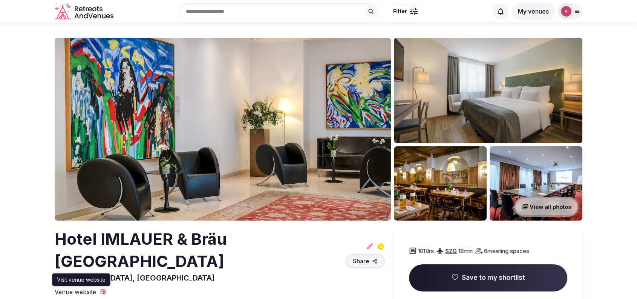
click at [101, 288] on icon at bounding box center [103, 292] width 8 height 8
